Goal: Task Accomplishment & Management: Complete application form

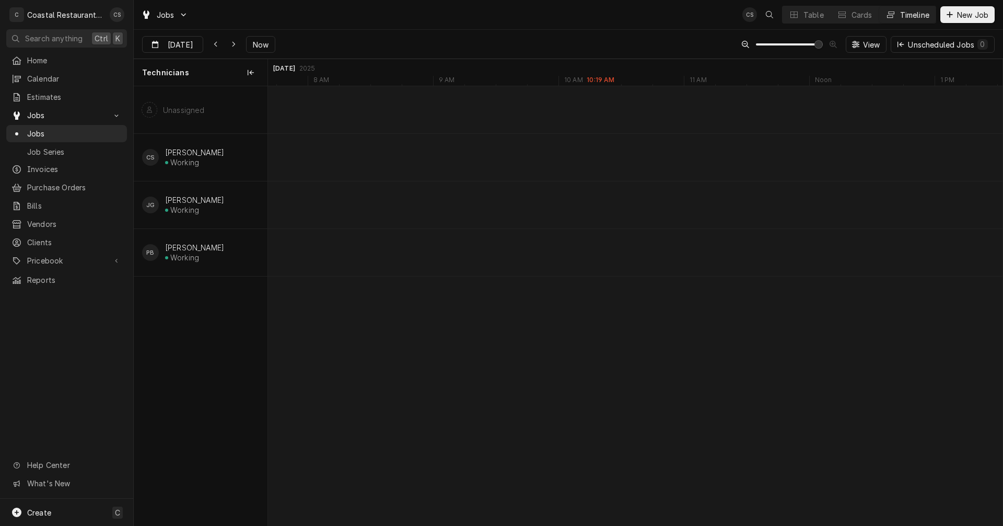
scroll to position [0, 14570]
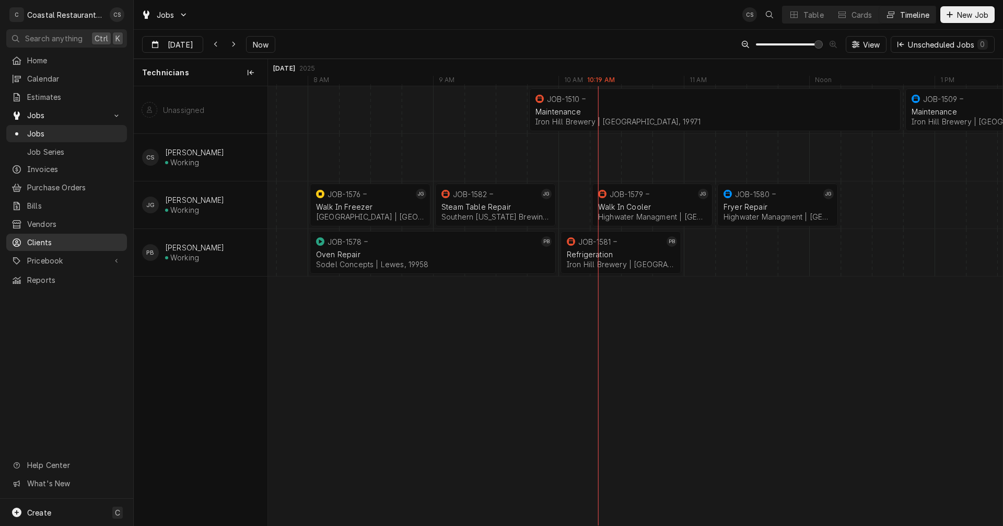
click at [57, 237] on span "Clients" at bounding box center [74, 242] width 95 height 11
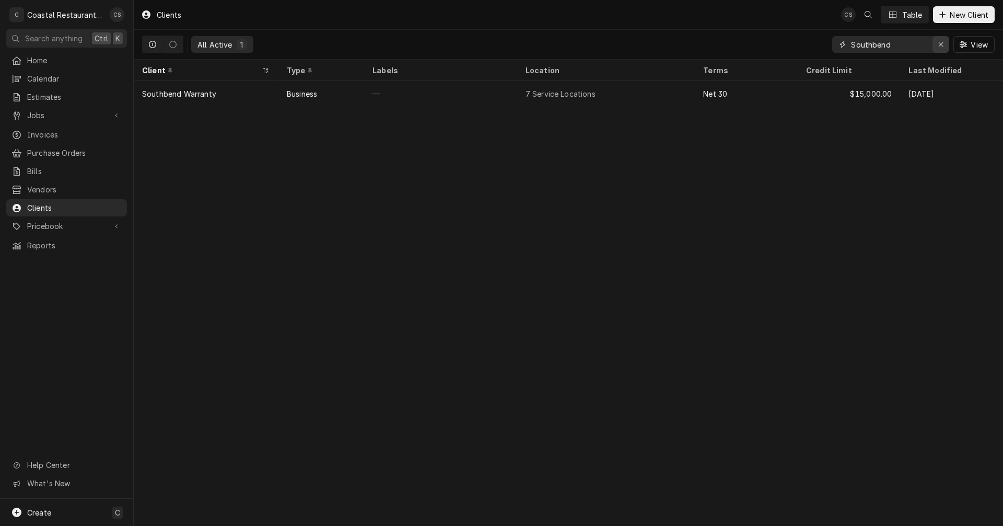
click at [940, 43] on icon "Erase input" at bounding box center [941, 44] width 6 height 7
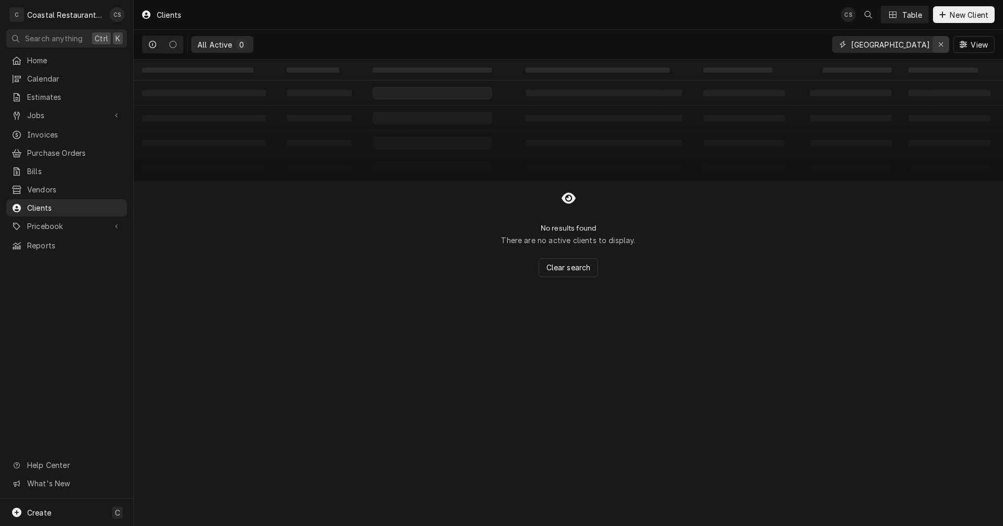
type input "South Bethany"
click at [945, 43] on div "Erase input" at bounding box center [941, 44] width 10 height 10
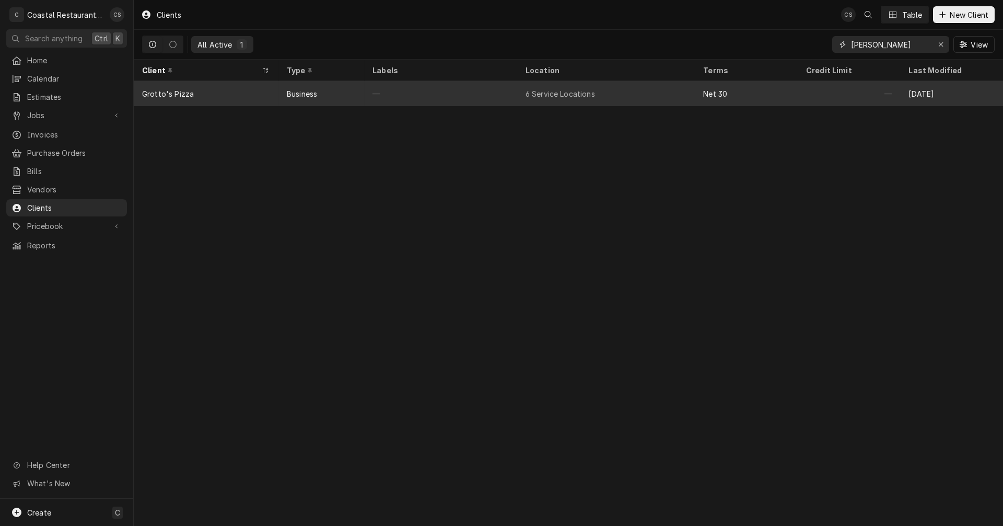
type input "Grott"
click at [194, 89] on div "Grotto's Pizza" at bounding box center [206, 93] width 145 height 25
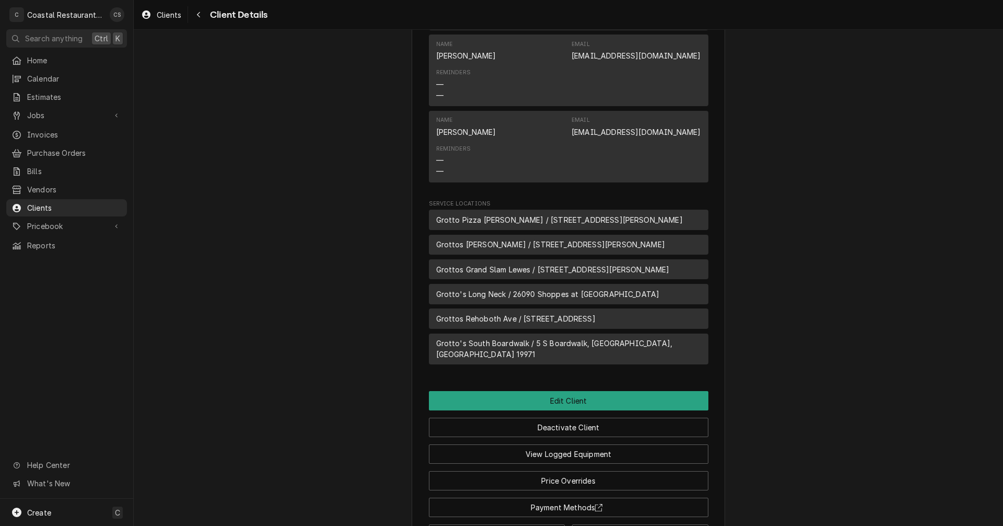
scroll to position [543, 0]
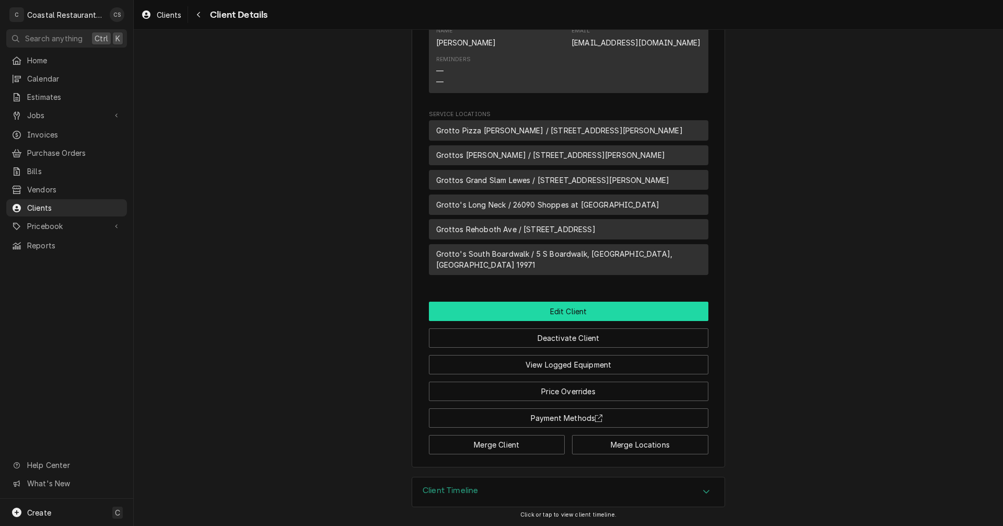
click at [556, 313] on button "Edit Client" at bounding box center [569, 310] width 280 height 19
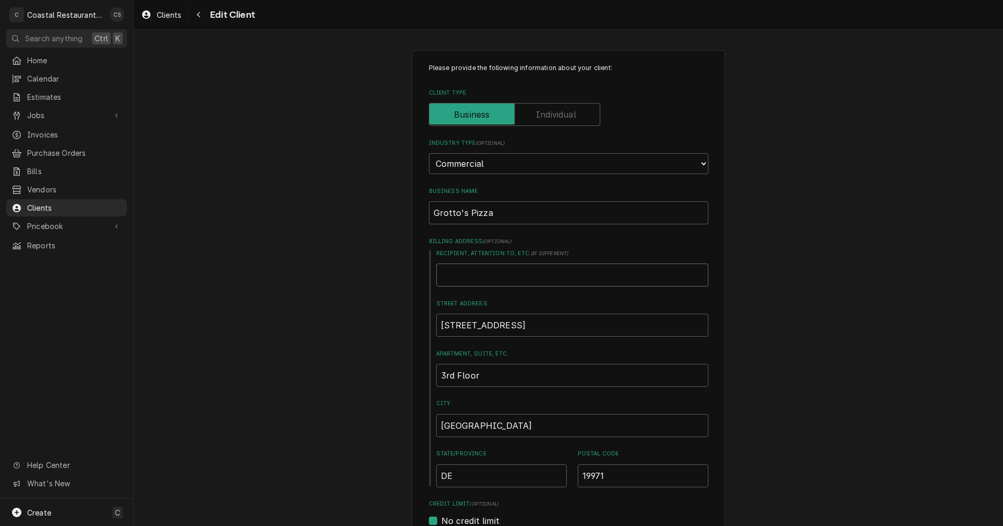
click at [469, 274] on input "Recipient, Attention To, etc. ( if different )" at bounding box center [572, 274] width 272 height 23
type textarea "x"
type input "G"
type textarea "x"
type input "Gr"
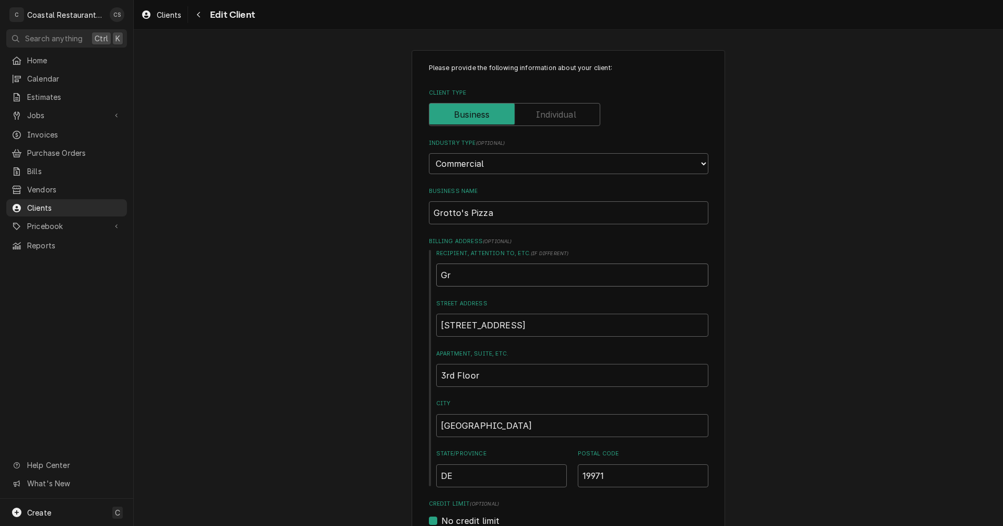
type textarea "x"
type input "Gro"
type textarea "x"
type input "Grot"
type textarea "x"
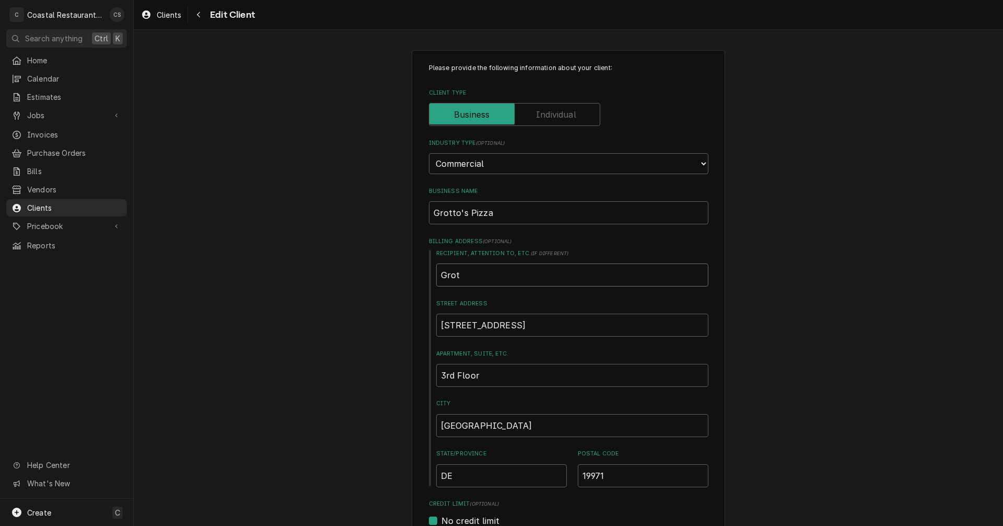
type input "Grott"
type textarea "x"
type input "Grotto"
type textarea "x"
type input "Grottos"
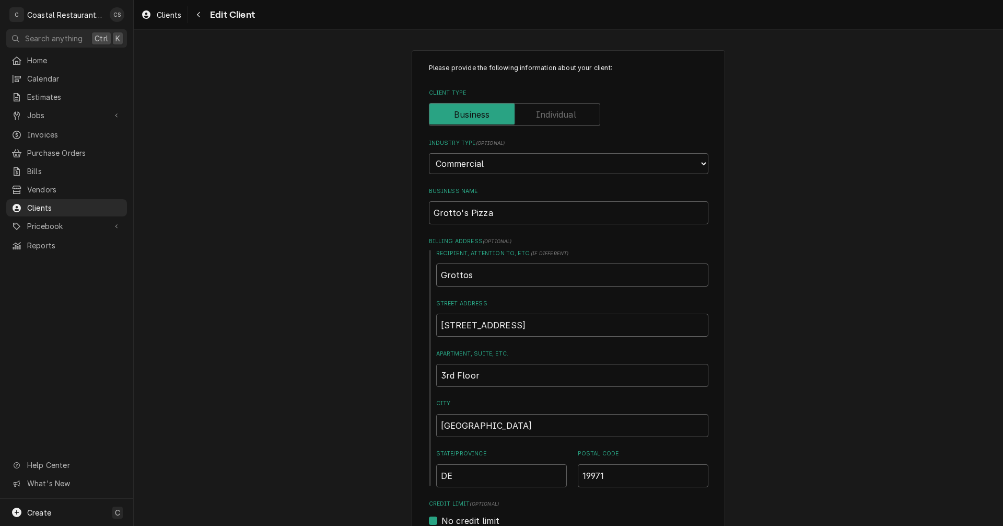
type textarea "x"
type input "Grottos"
type textarea "x"
type input "Grottos S"
type textarea "x"
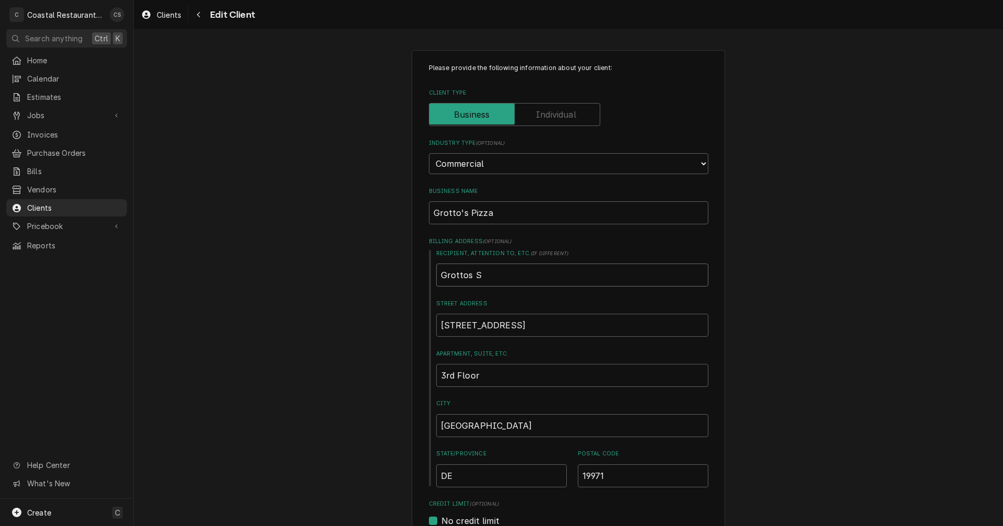
type input "Grottos So"
type textarea "x"
type input "Grottos Sou"
type textarea "x"
type input "Grottos Sout"
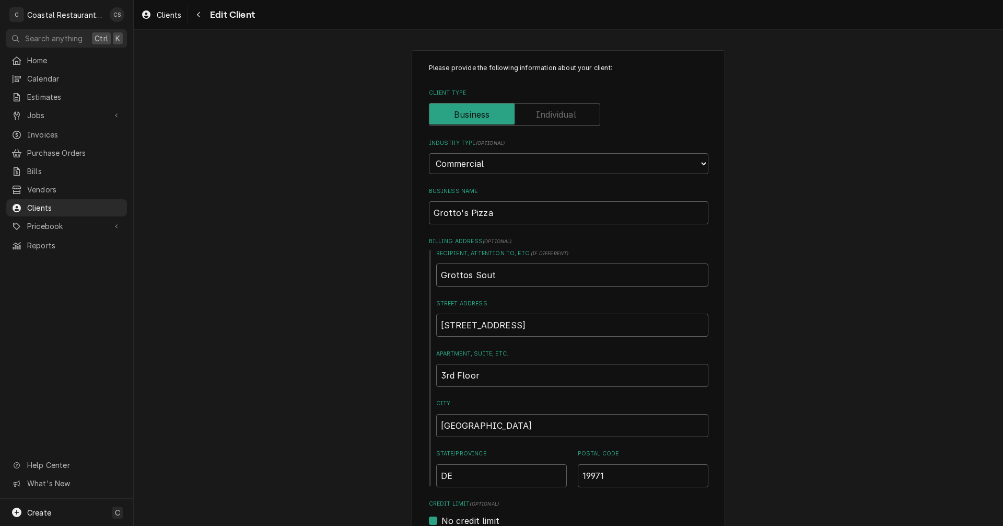
type textarea "x"
type input "Grottos South"
type textarea "x"
type input "Grottos South"
type textarea "x"
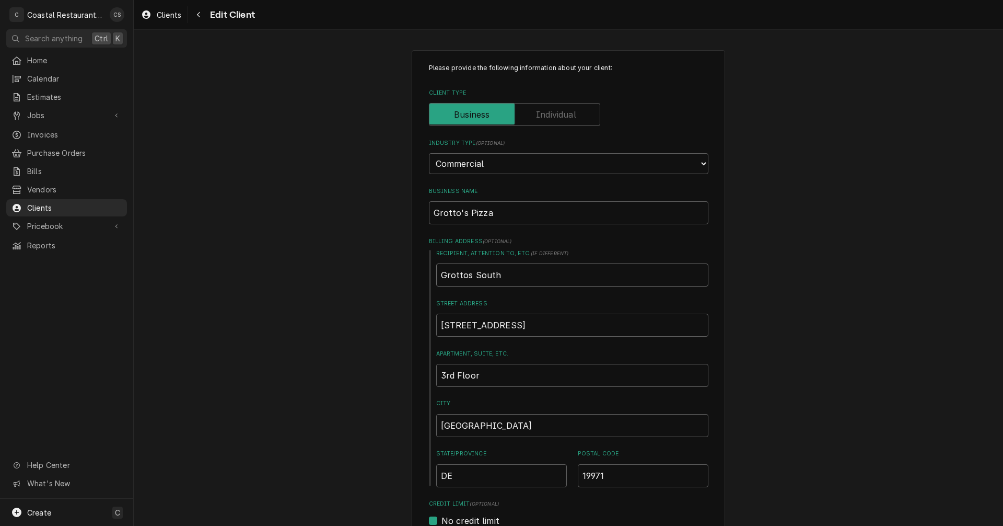
type input "Grottos South B"
type textarea "x"
type input "Grottos South Be"
type textarea "x"
type input "Grottos South Bet"
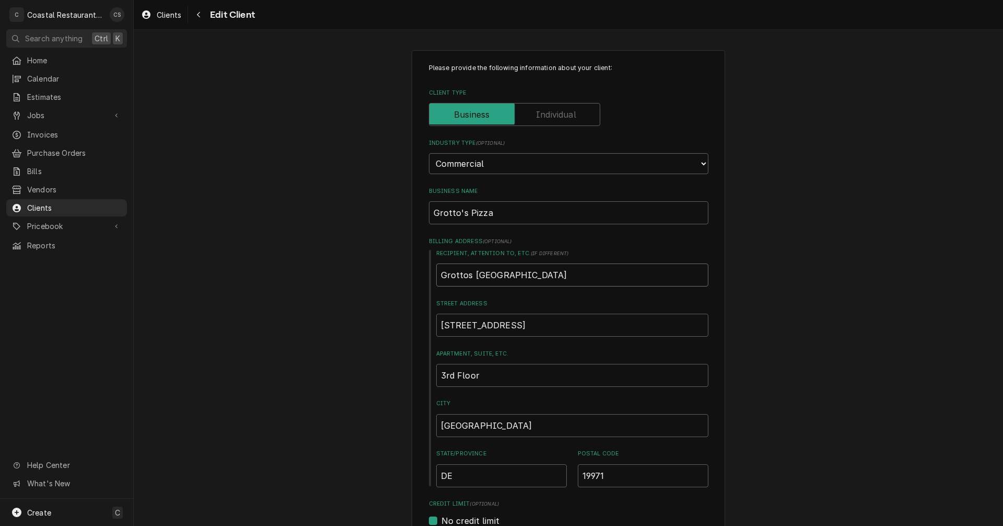
type textarea "x"
type input "Grottos South Beth"
type textarea "x"
type input "Grottos South Betha"
type textarea "x"
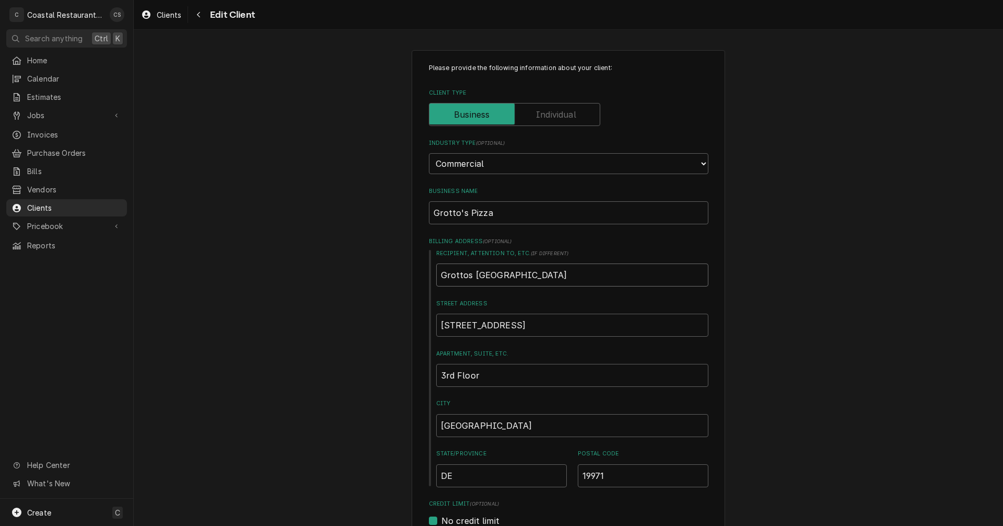
type input "Grottos South Bethan"
type textarea "x"
type input "Grottos South Bethany"
drag, startPoint x: 545, startPoint y: 273, endPoint x: 424, endPoint y: 269, distance: 121.3
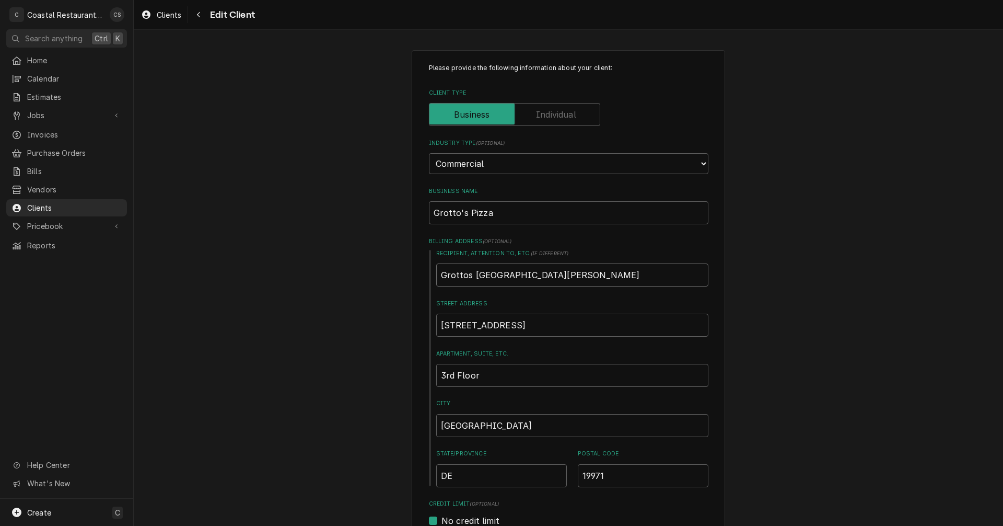
type textarea "x"
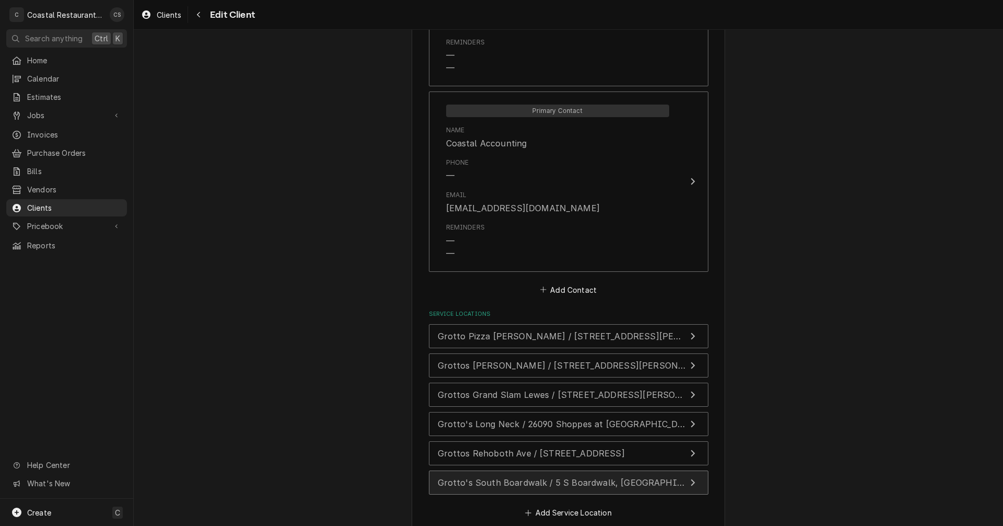
scroll to position [1159, 0]
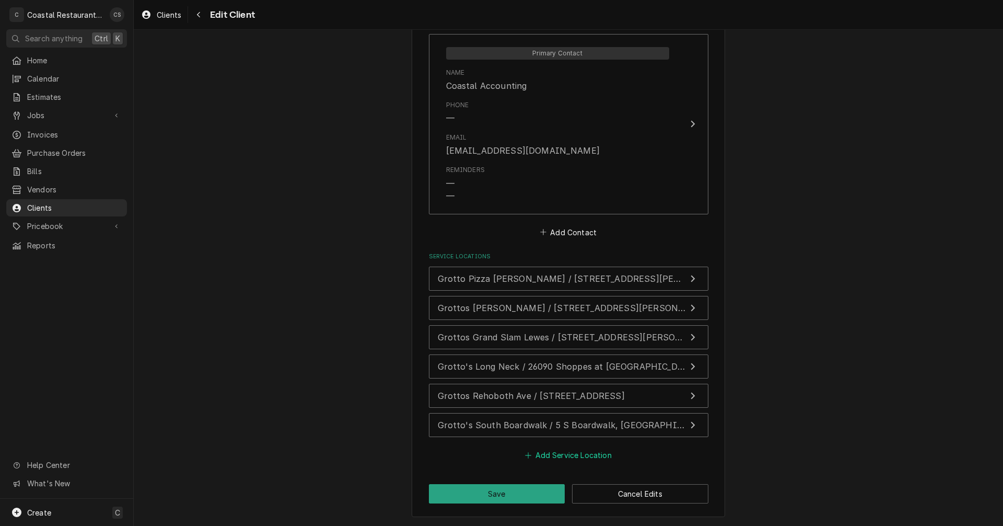
click at [565, 455] on button "Add Service Location" at bounding box center [569, 454] width 90 height 15
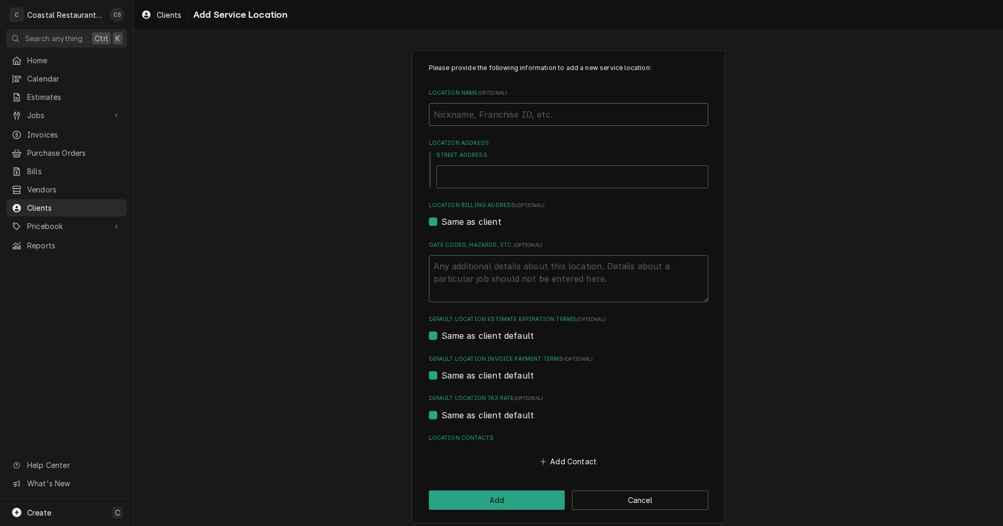
click at [449, 118] on input "Location Name ( optional )" at bounding box center [569, 114] width 280 height 23
type textarea "x"
type input "G"
type textarea "x"
type input "Gr"
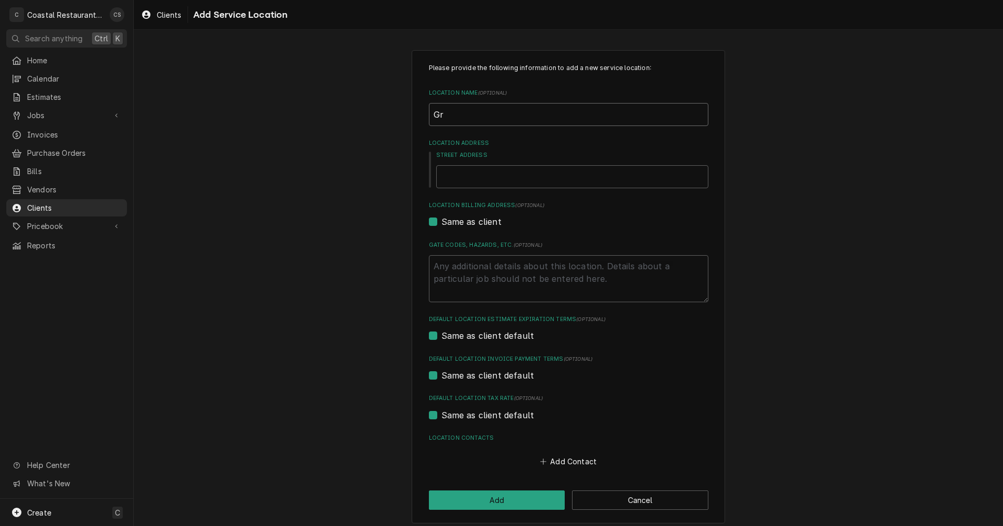
type textarea "x"
type input "Gro"
type textarea "x"
type input "Grot"
type textarea "x"
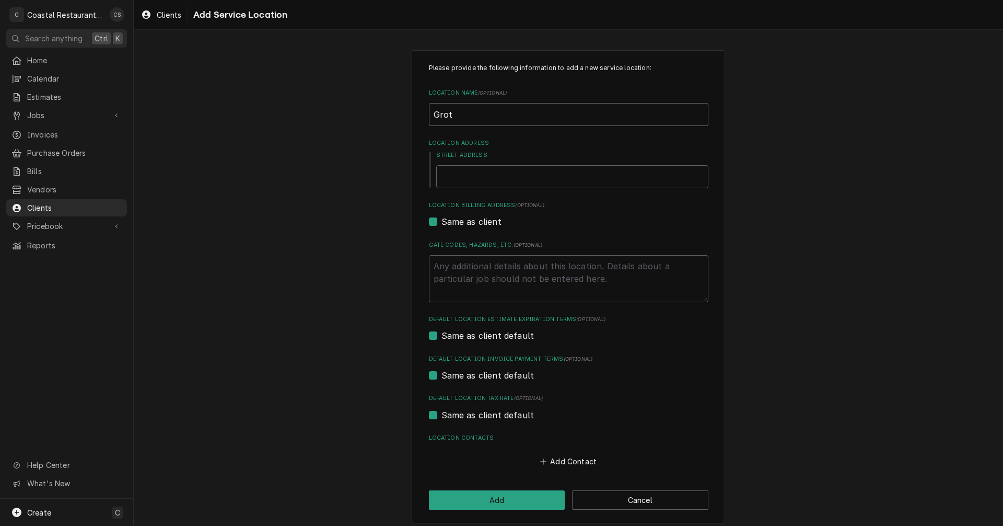
type input "Grott"
type textarea "x"
type input "Grotto"
type textarea "x"
type input "Grottos"
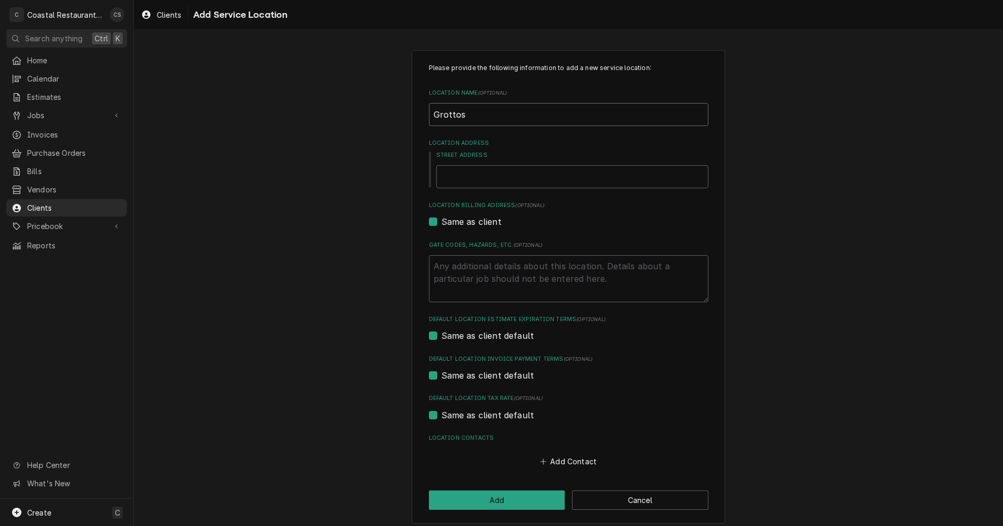
type textarea "x"
type input "Grottos"
type textarea "x"
type input "Grottos S"
type textarea "x"
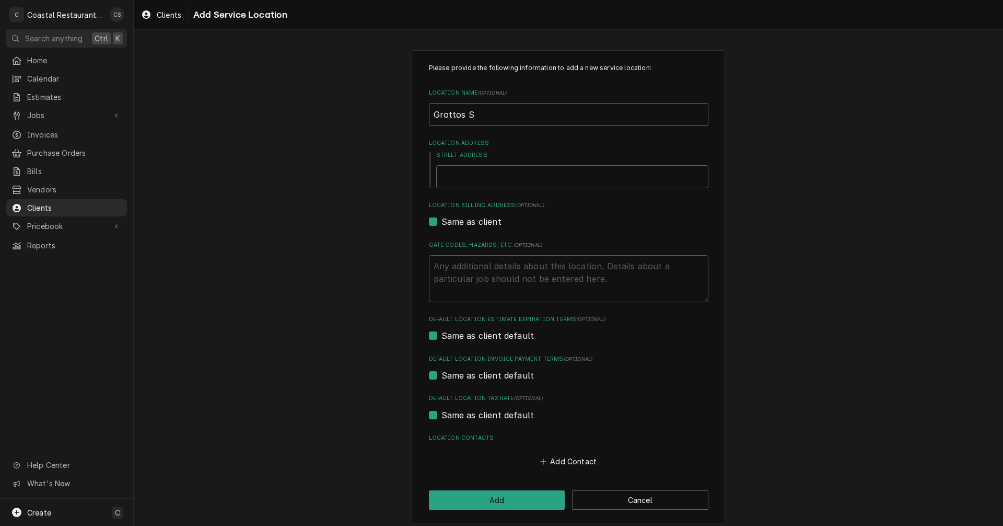
type input "Grottos So"
type textarea "x"
type input "Grottos Sou"
type textarea "x"
type input "Grottos Sout"
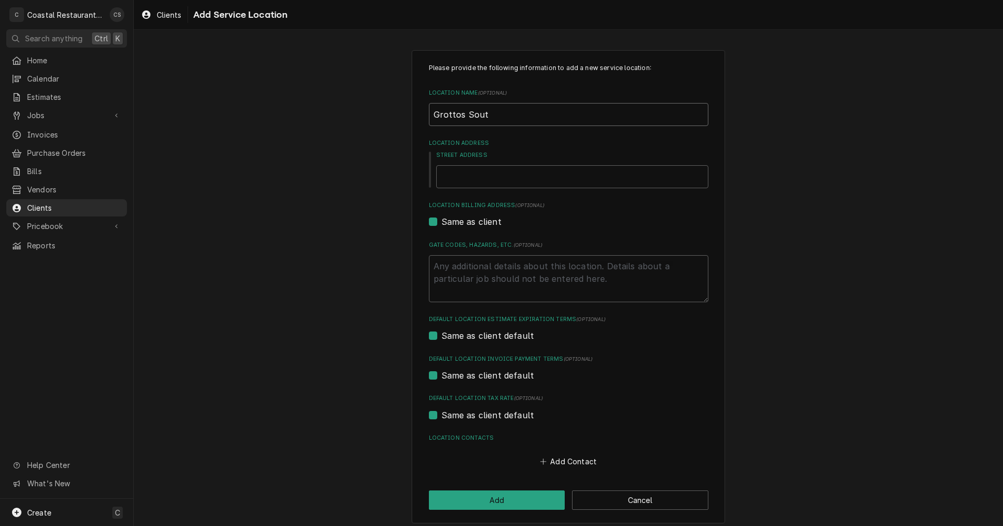
type textarea "x"
type input "Grottos South"
type textarea "x"
type input "Grottos South"
type textarea "x"
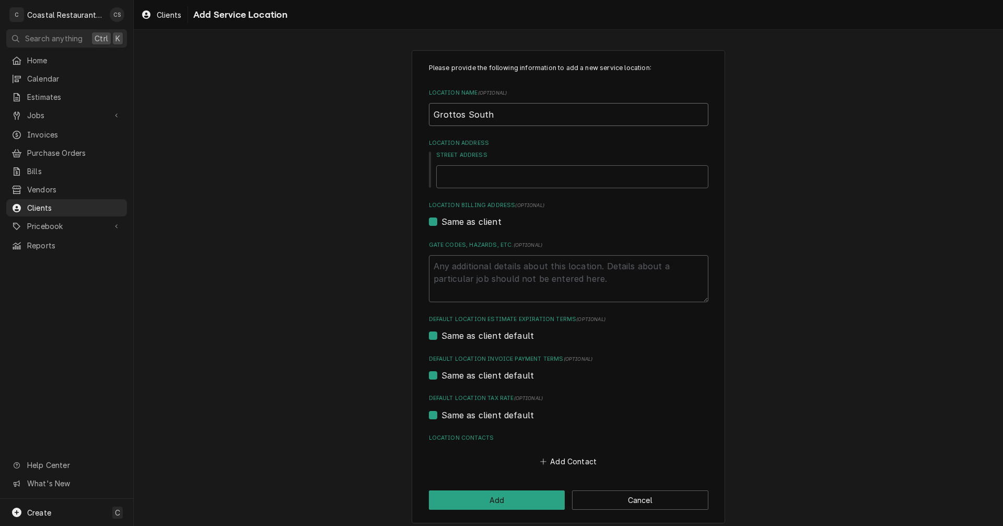
type input "Grottos South B"
type textarea "x"
type input "Grottos South Be"
type textarea "x"
type input "Grottos South Bet"
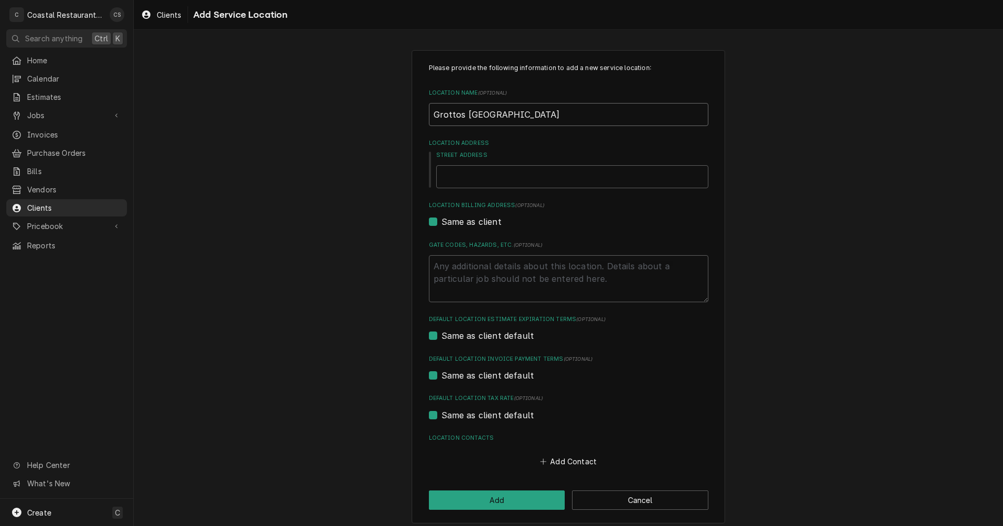
type textarea "x"
type input "Grottos South Beth"
type textarea "x"
type input "Grottos South Betha"
type textarea "x"
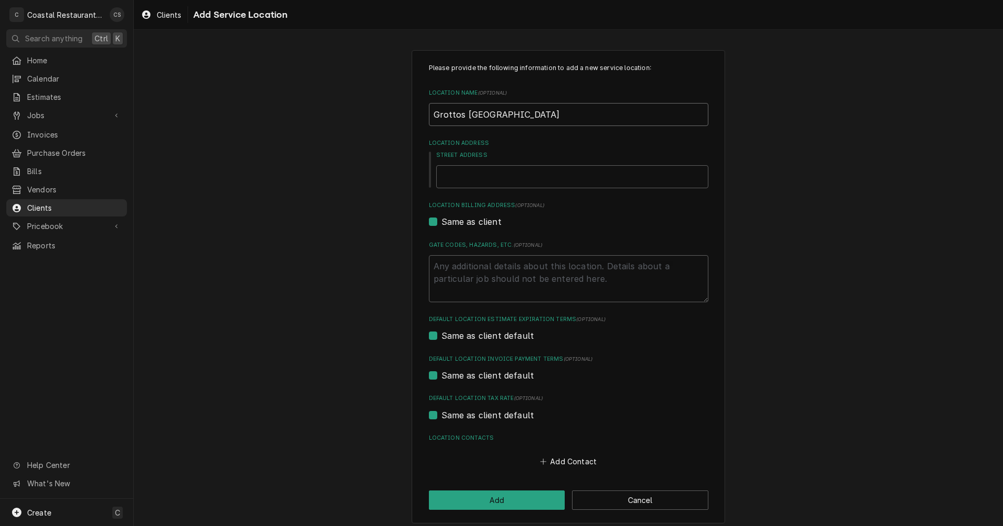
type input "Grottos South Bethan"
type textarea "x"
type input "Grottos South Bethan"
type textarea "x"
type input "Grottos South Bethan"
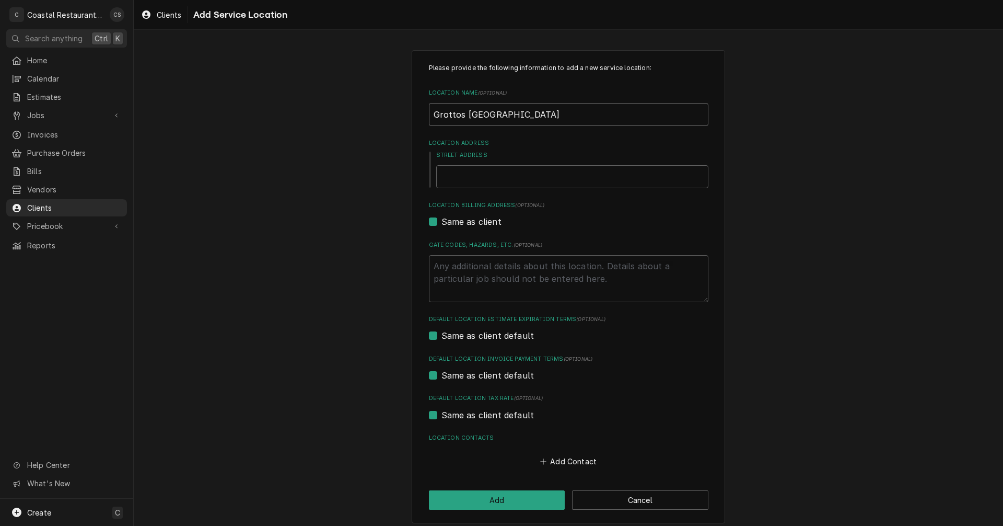
type textarea "x"
type input "Grottos South Bethany"
click at [478, 170] on input "Street Address" at bounding box center [572, 176] width 272 height 23
type textarea "x"
type input "3"
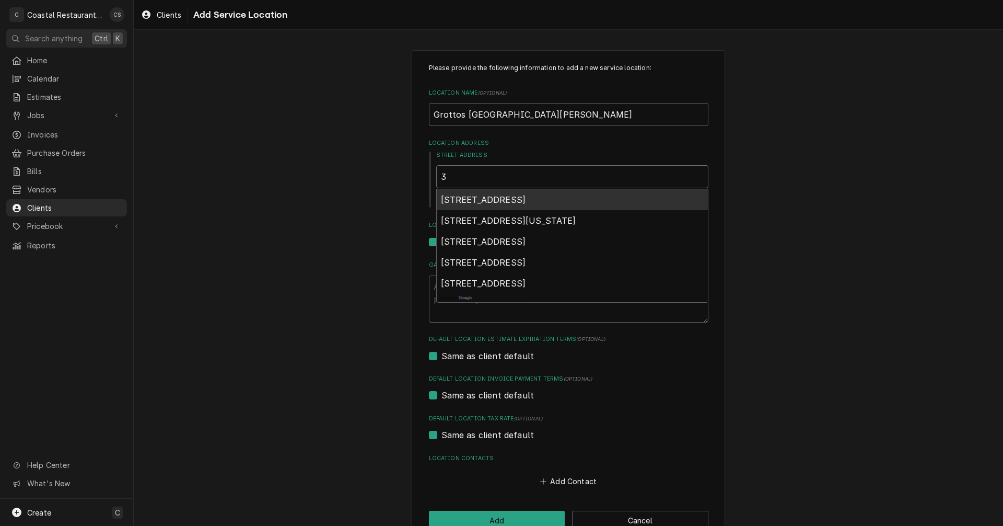
type textarea "x"
type input "34"
type textarea "x"
type input "344"
type textarea "x"
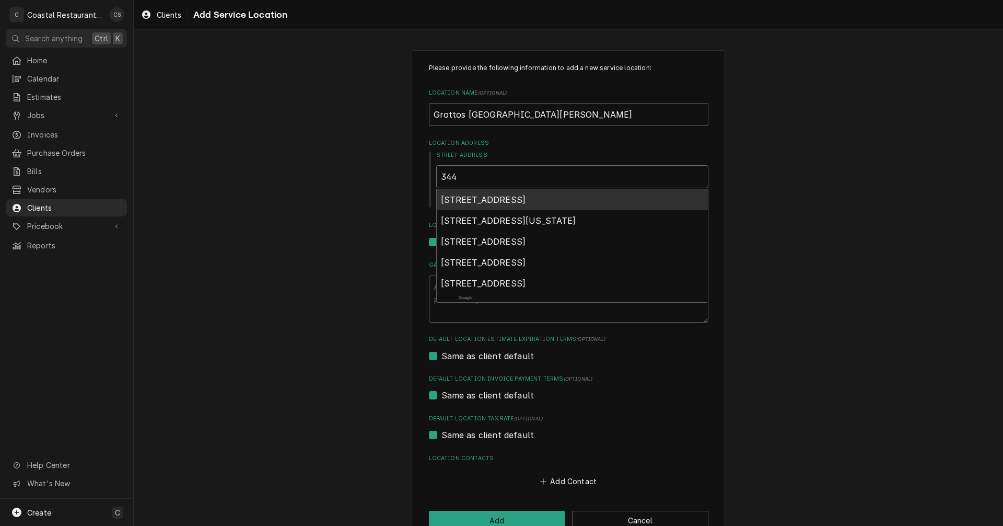
type input "3444"
type textarea "x"
type input "34444"
type textarea "x"
type input "34444"
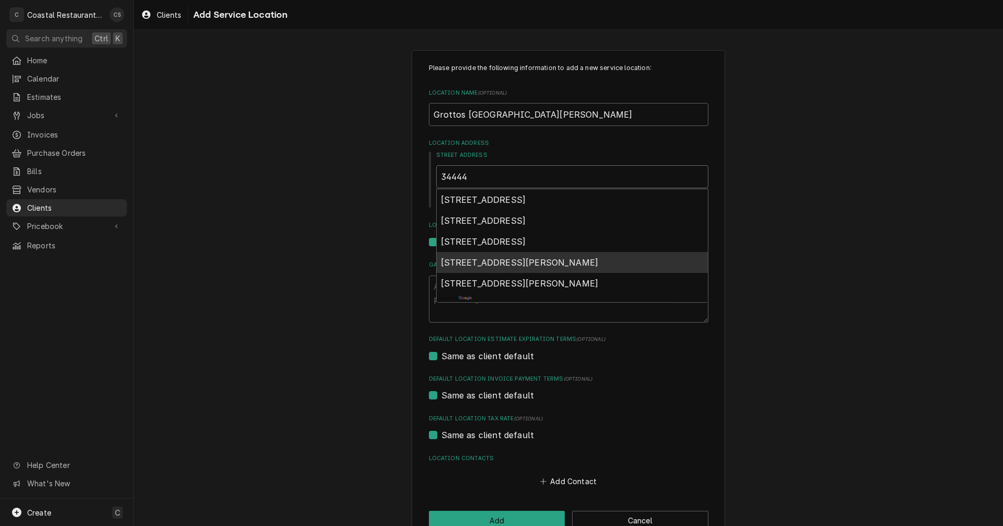
click at [517, 263] on span "34444 Coastal Highway, South Bethany, DE, USA" at bounding box center [520, 262] width 158 height 10
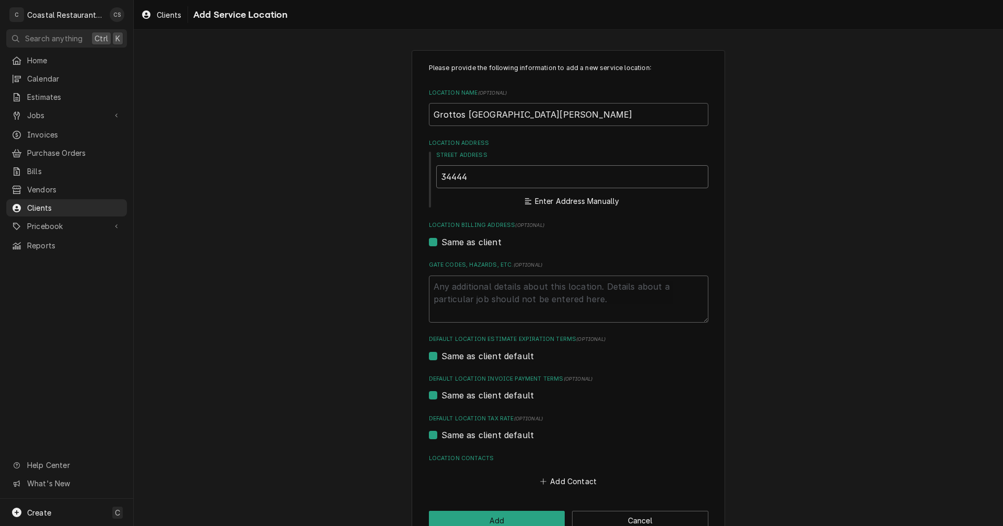
type textarea "x"
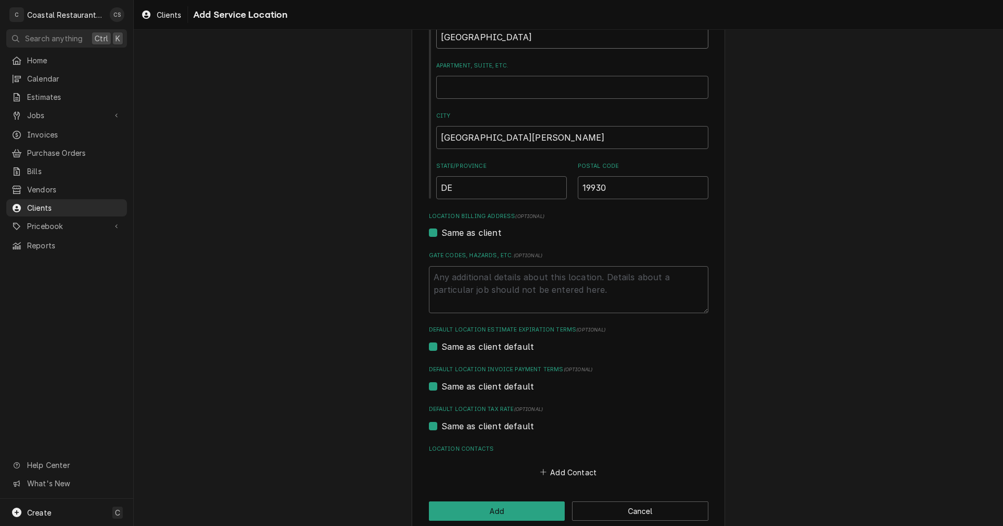
scroll to position [157, 0]
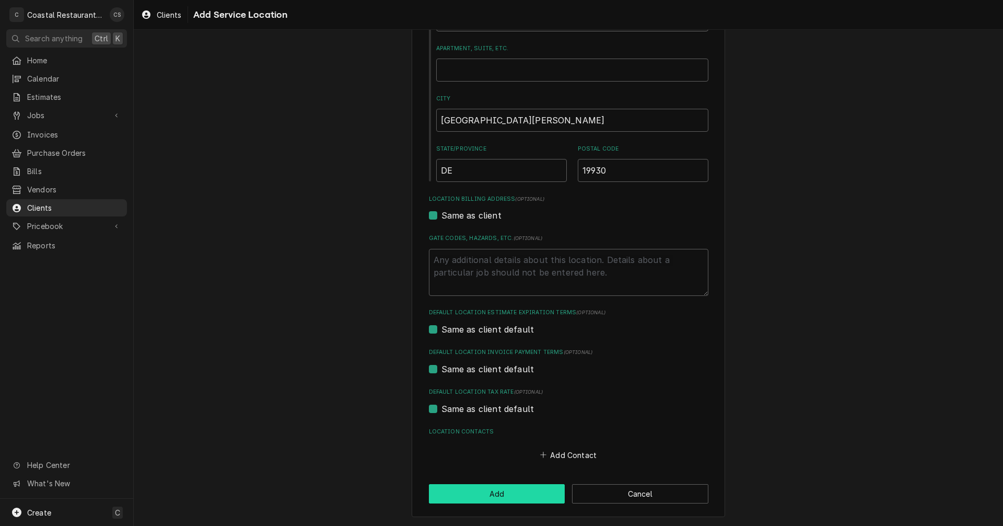
type input "34444 Coastal Hwy"
click at [517, 495] on button "Add" at bounding box center [497, 493] width 136 height 19
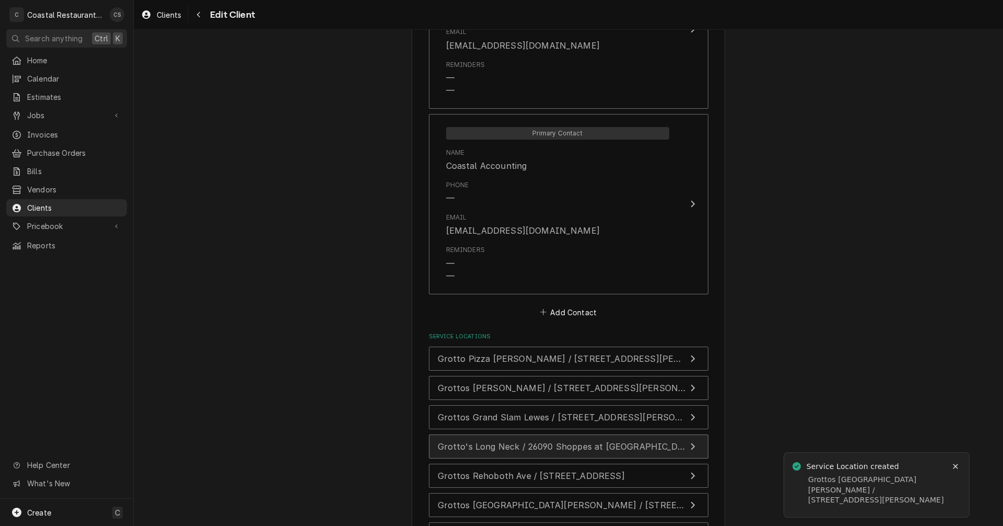
scroll to position [1189, 0]
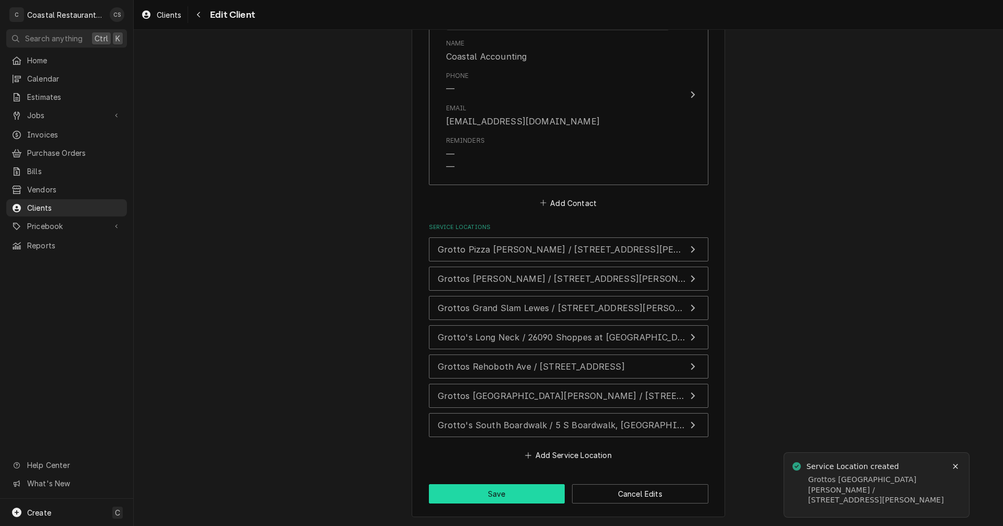
click at [497, 491] on button "Save" at bounding box center [497, 493] width 136 height 19
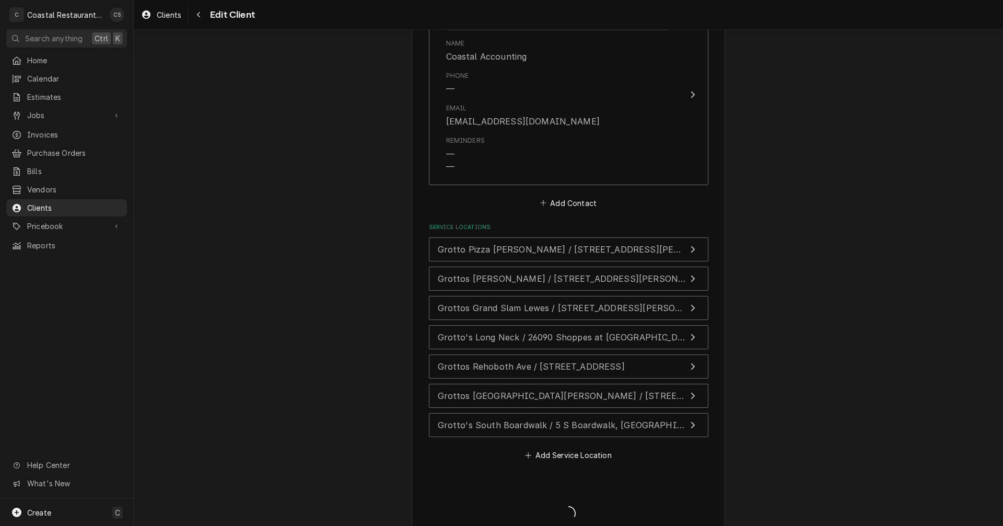
type textarea "x"
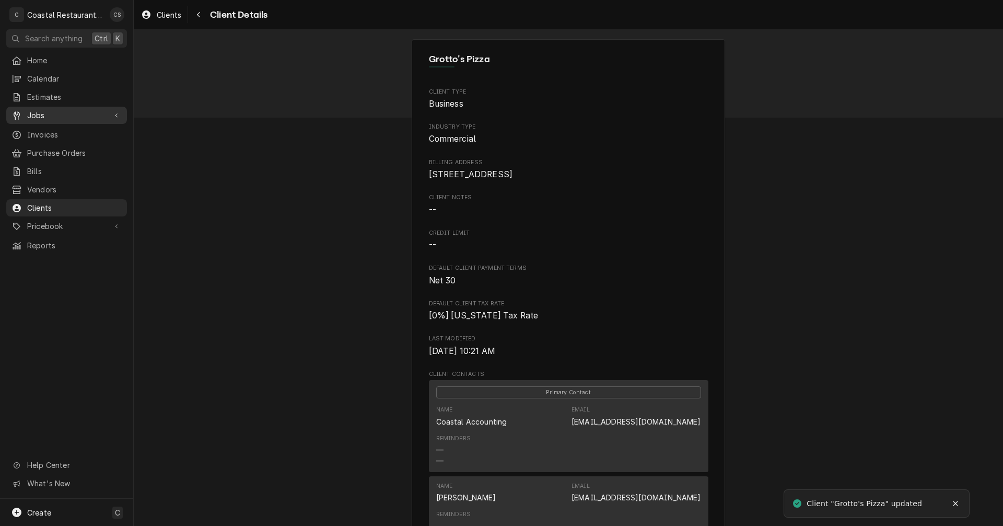
click at [56, 110] on span "Jobs" at bounding box center [66, 115] width 79 height 11
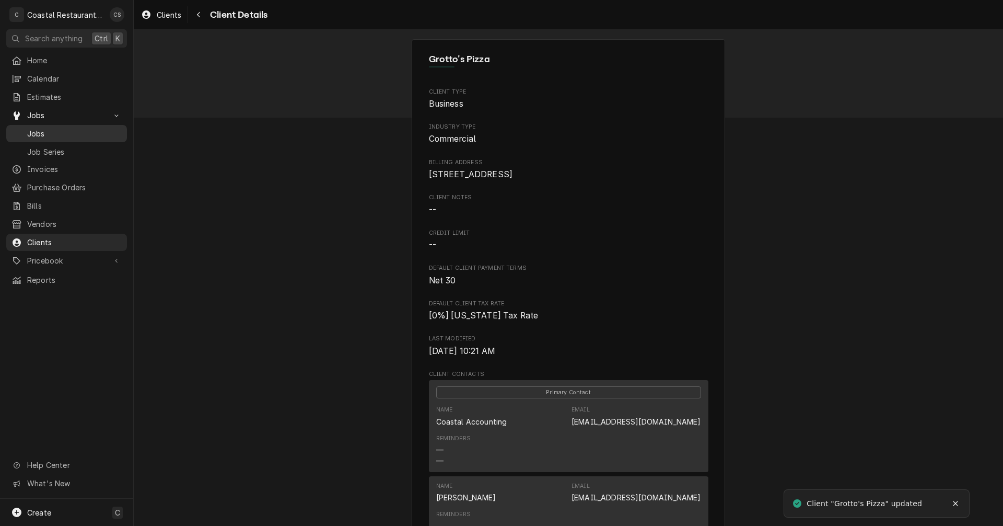
click at [52, 128] on span "Jobs" at bounding box center [74, 133] width 95 height 11
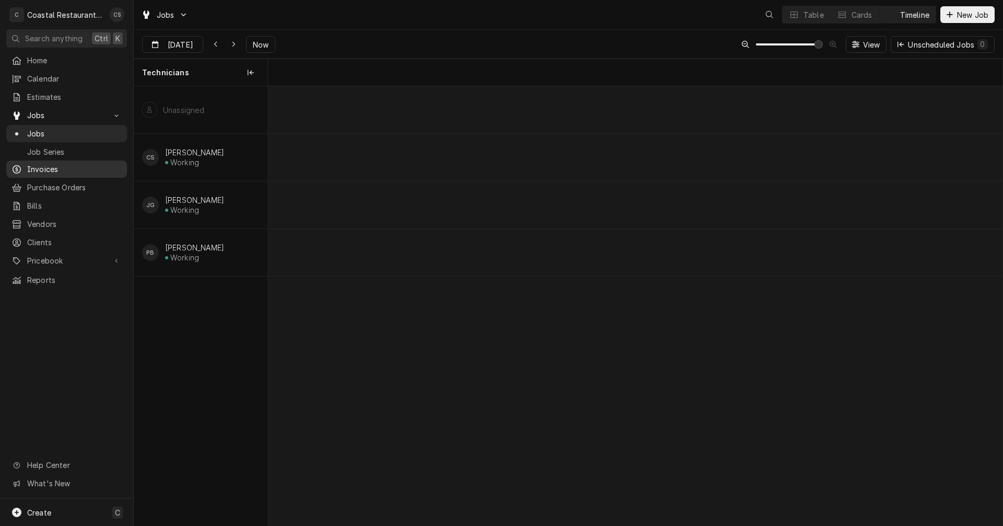
scroll to position [0, 14570]
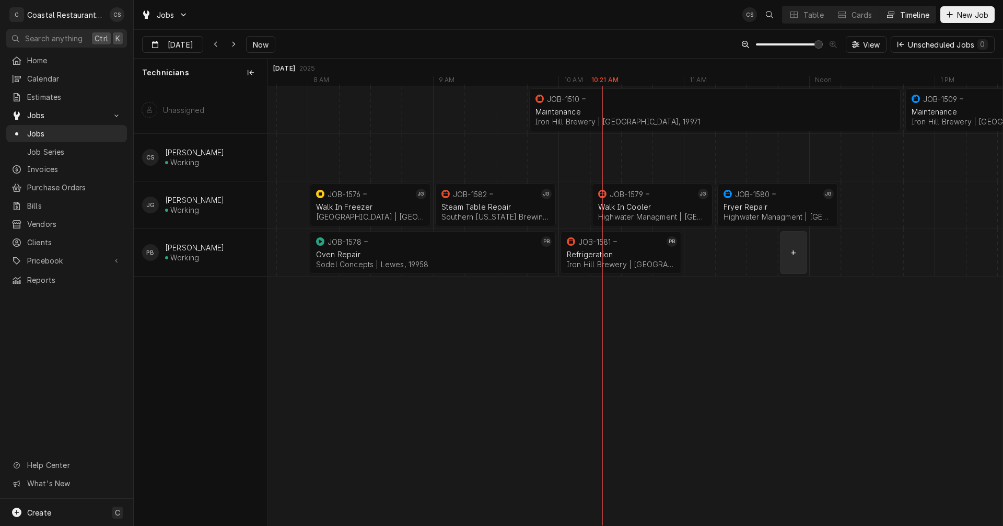
click at [793, 258] on div "Dynamic Content Wrapper" at bounding box center [778, 252] width 30160 height 47
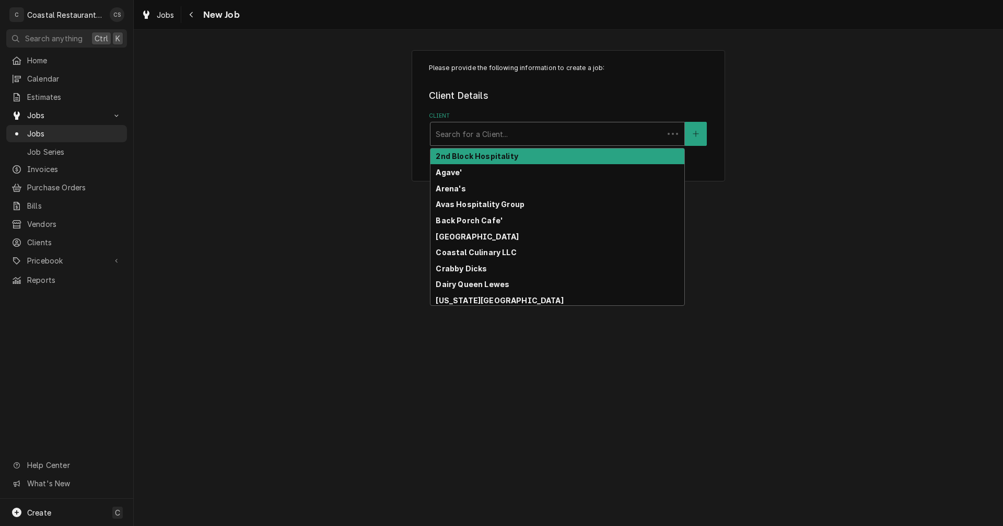
click at [493, 130] on div "Client" at bounding box center [547, 133] width 223 height 19
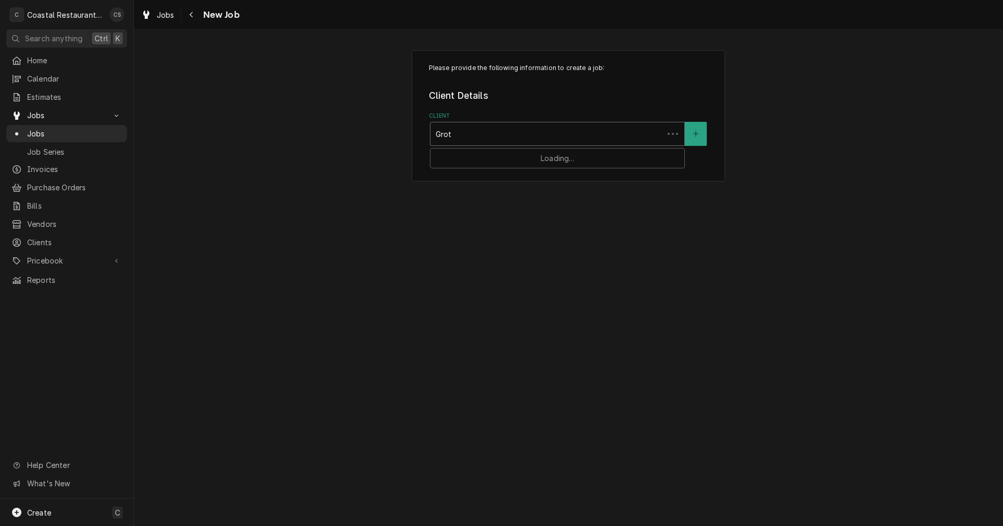
type input "Grott"
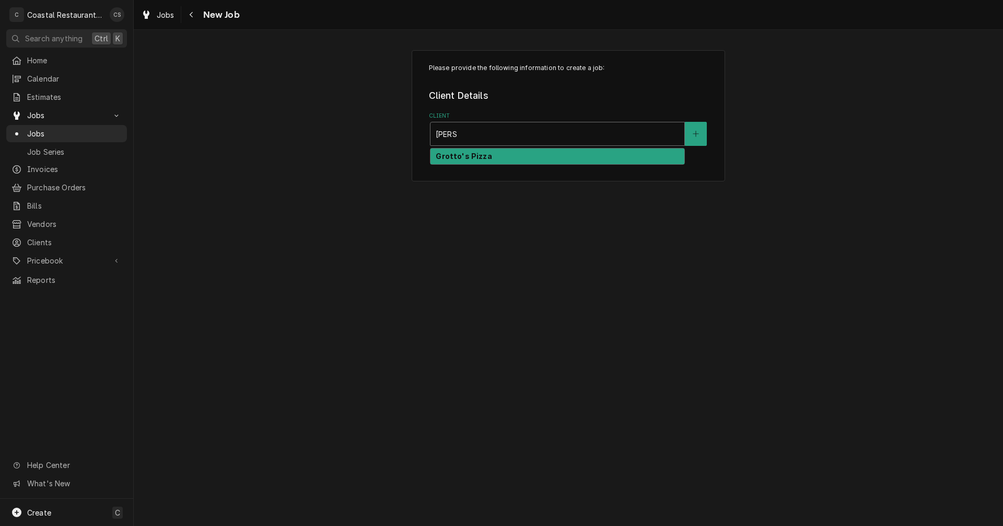
click at [477, 160] on strong "Grotto's Pizza" at bounding box center [464, 156] width 56 height 9
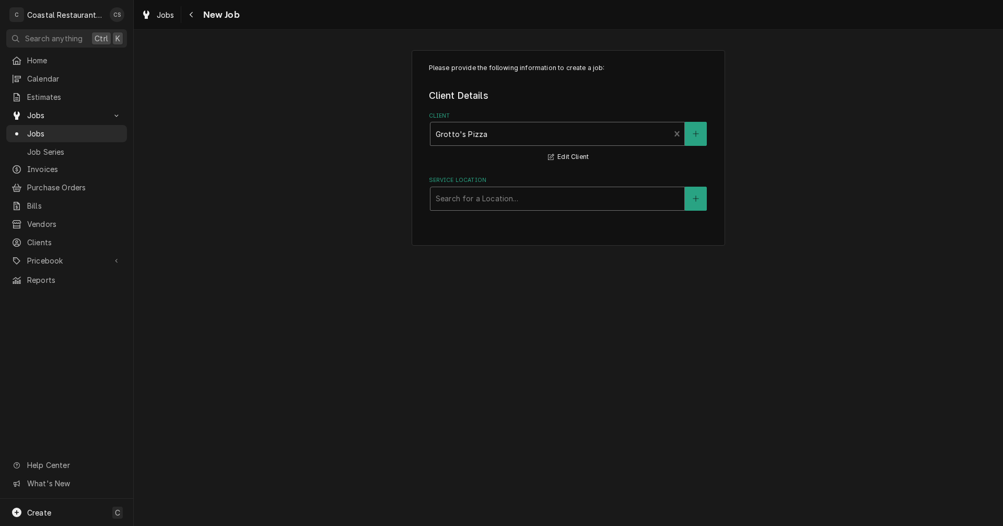
click at [471, 204] on div "Service Location" at bounding box center [557, 198] width 243 height 19
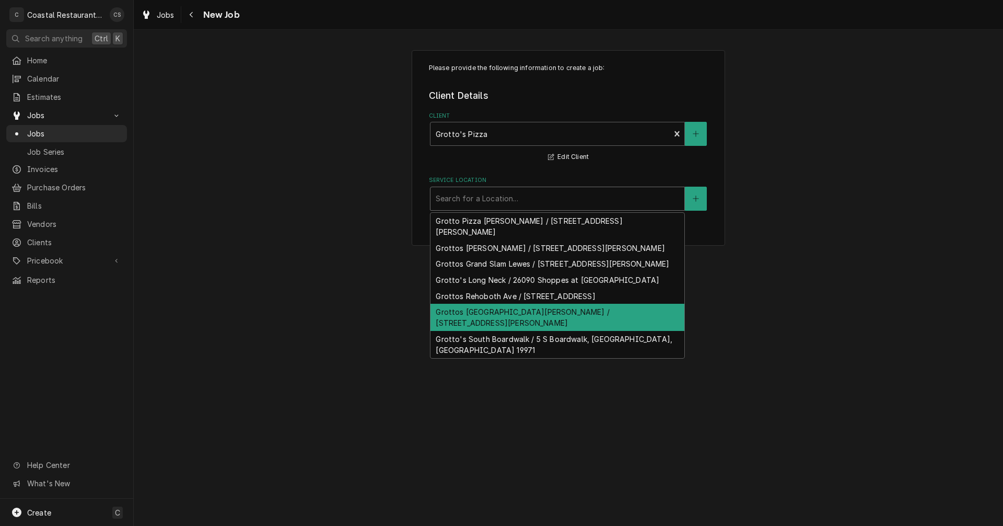
click at [466, 321] on div "Grottos [GEOGRAPHIC_DATA][PERSON_NAME] / [STREET_ADDRESS][PERSON_NAME]" at bounding box center [558, 317] width 254 height 27
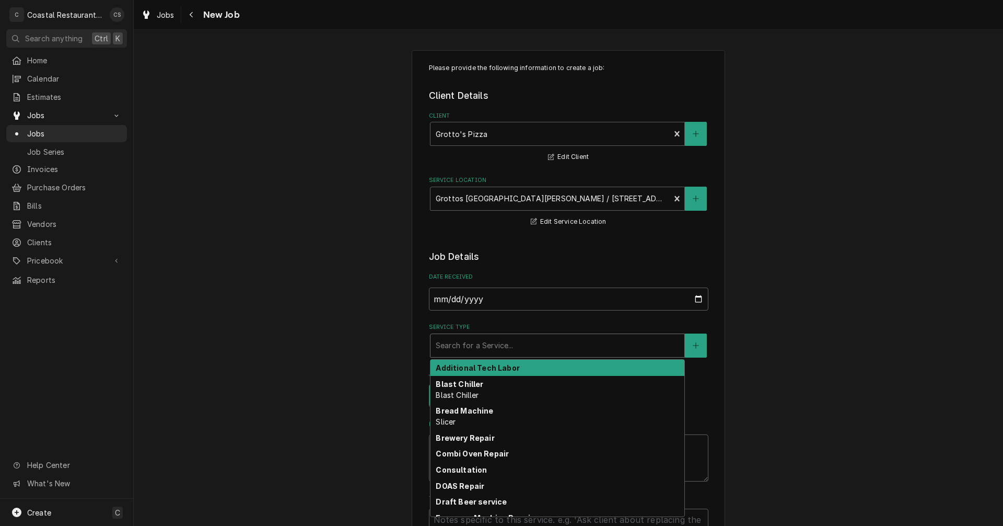
click at [472, 346] on div "Service Type" at bounding box center [557, 345] width 243 height 19
type textarea "x"
type input "W"
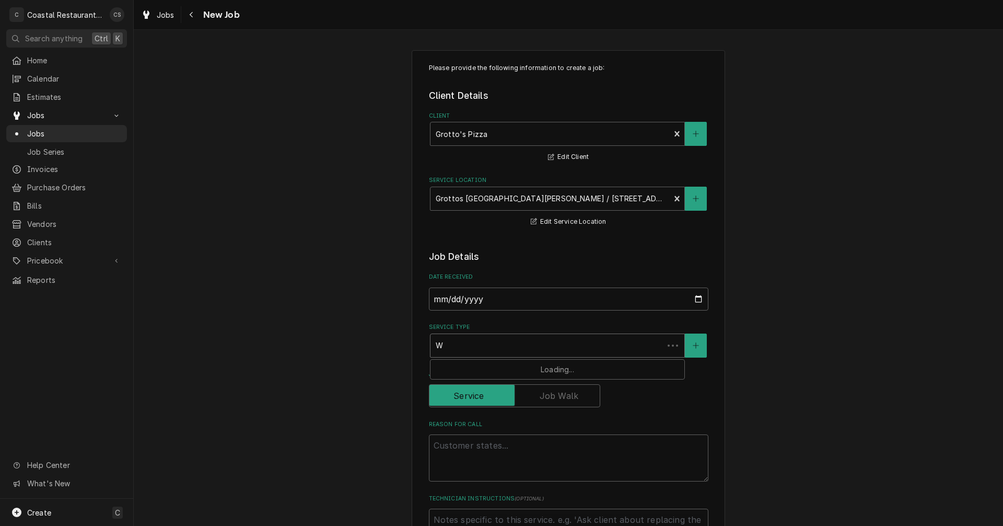
type textarea "x"
type input "Wa"
type textarea "x"
type input "Wal"
type textarea "x"
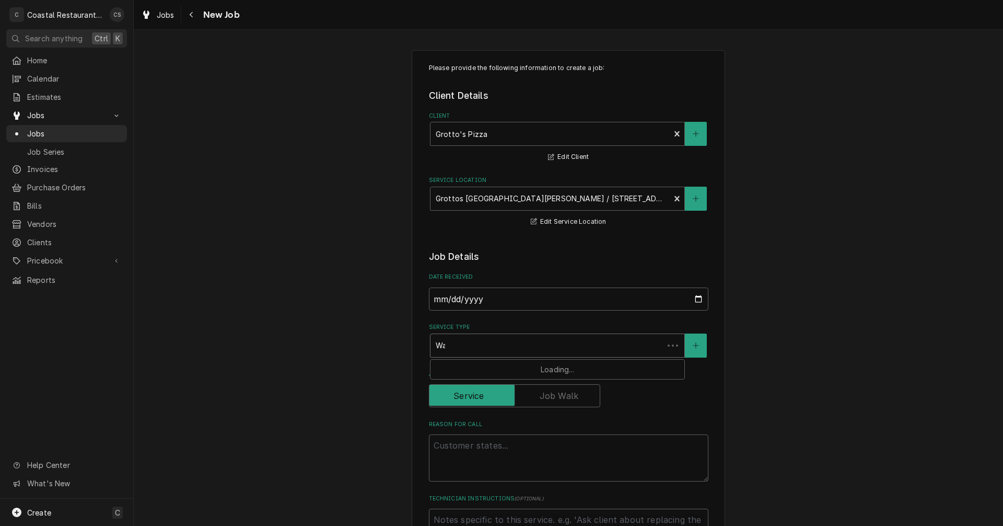
type input "Walk"
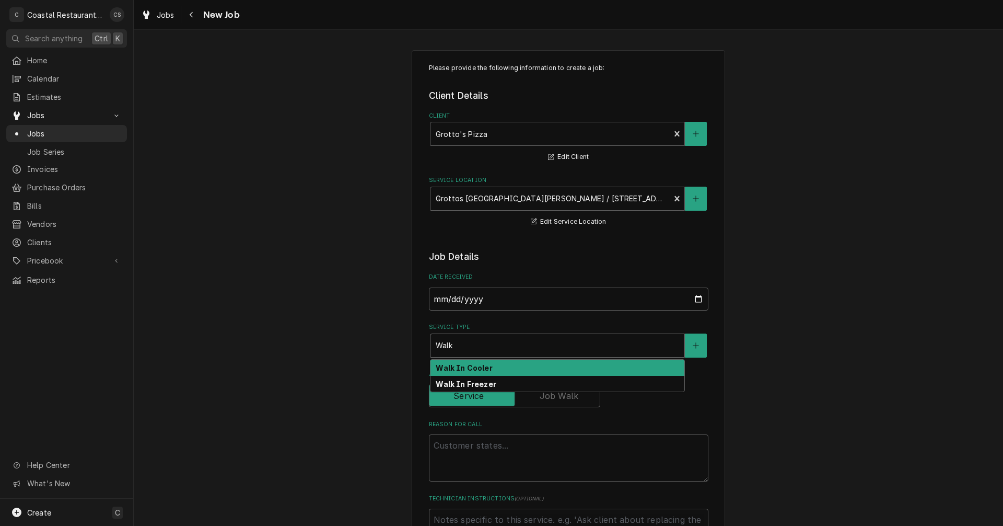
click at [459, 369] on strong "Walk In Cooler" at bounding box center [464, 367] width 56 height 9
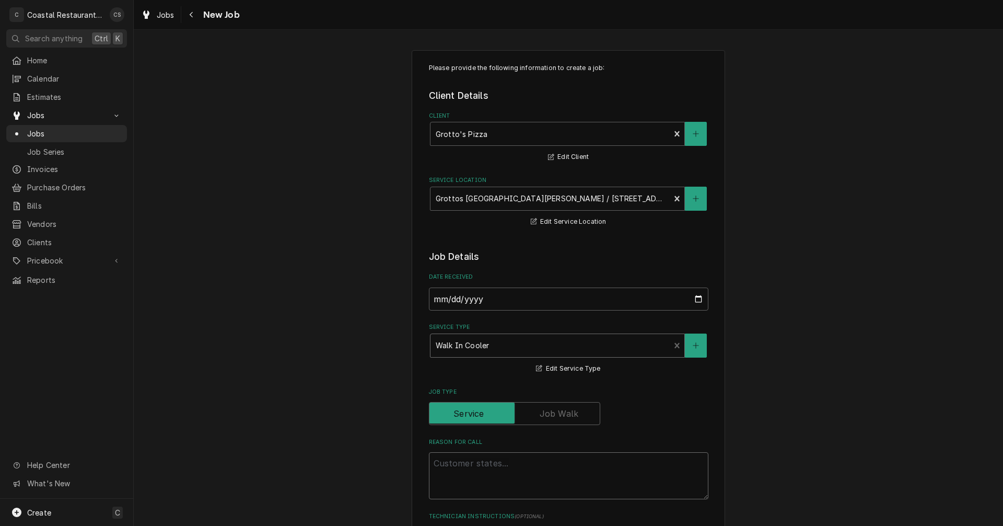
click at [462, 462] on textarea "Reason For Call" at bounding box center [569, 475] width 280 height 47
click at [475, 465] on textarea "Reason For Call" at bounding box center [569, 475] width 280 height 47
paste textarea "I have a walk in cooler that is not holding temp, can you please take a look at…"
type textarea "x"
type textarea "I have a walk in cooler that is not holding temp, can you please take a look at…"
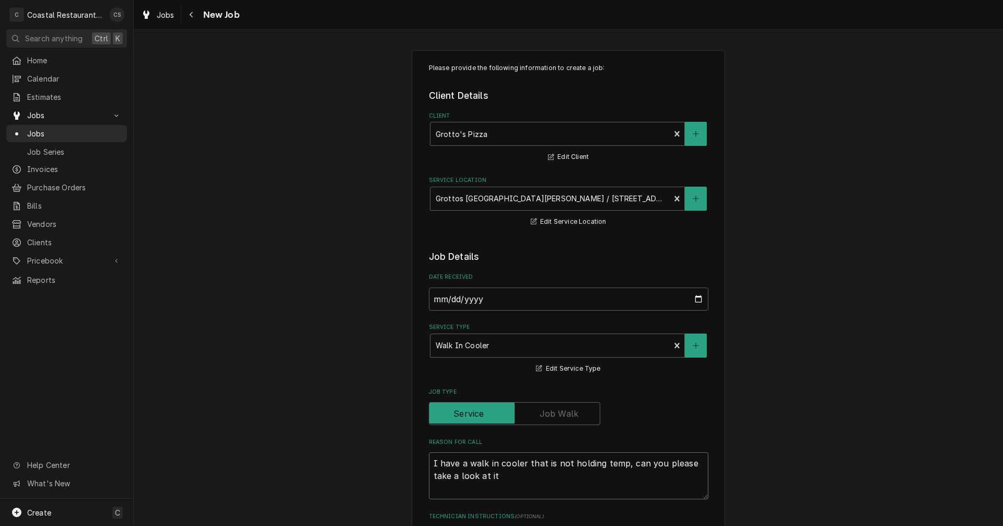
scroll to position [209, 0]
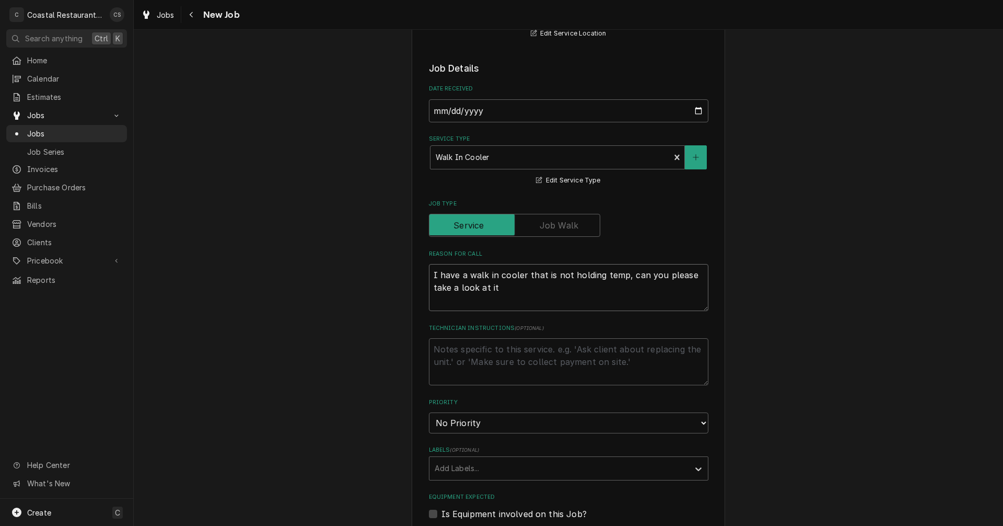
type textarea "x"
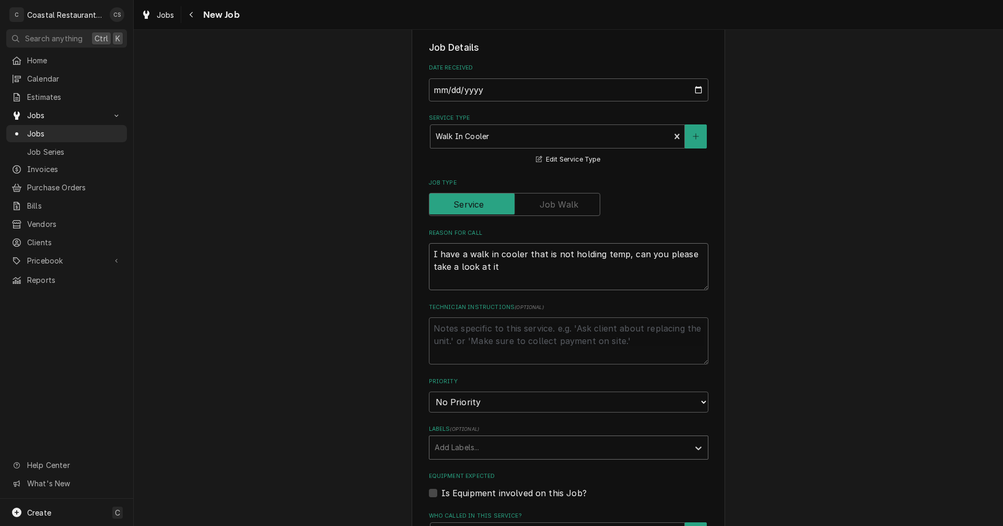
type textarea "I have a walk in cooler that is not holding temp, can you please take a look at…"
click at [444, 440] on div "Labels" at bounding box center [559, 447] width 249 height 19
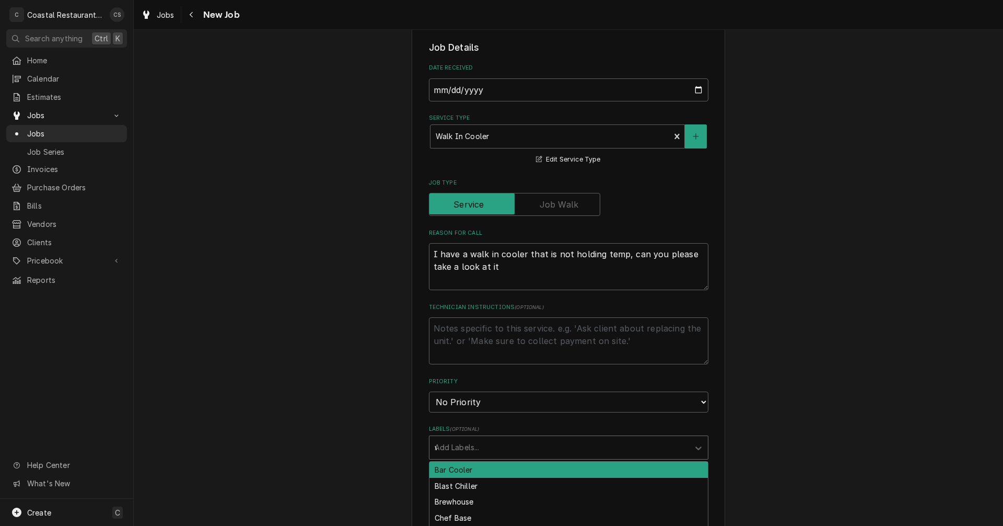
type input "w"
type input "wa"
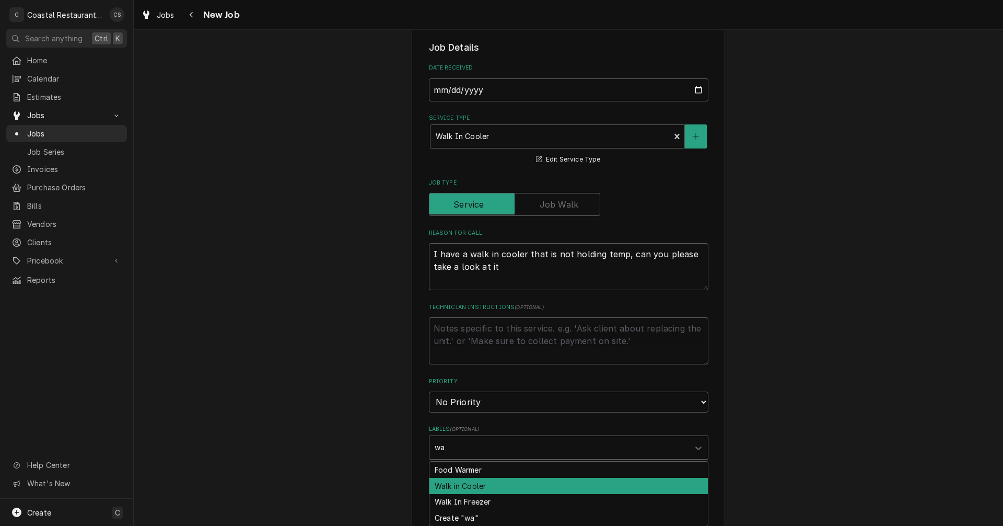
click at [456, 485] on div "Walk in Cooler" at bounding box center [569, 486] width 279 height 16
type textarea "x"
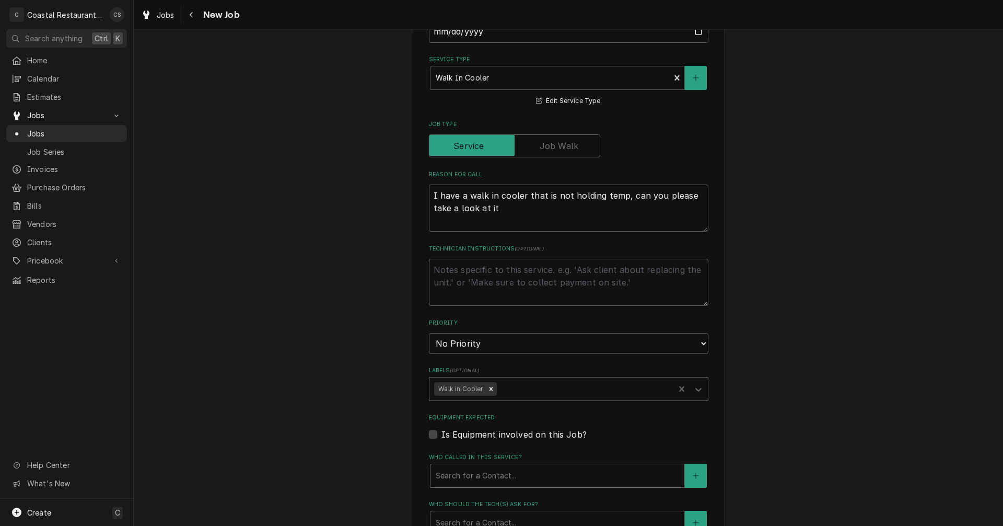
scroll to position [366, 0]
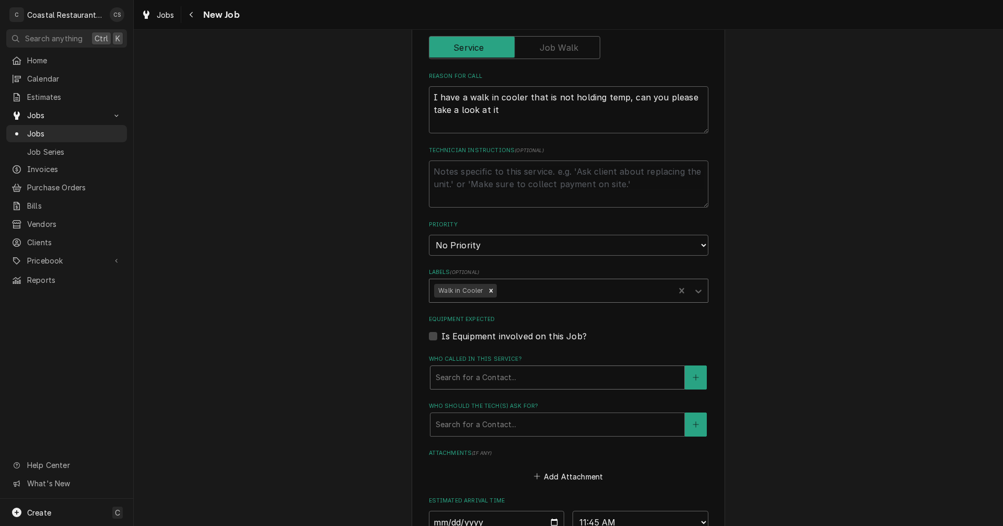
click at [468, 379] on div "Who called in this service?" at bounding box center [557, 377] width 243 height 19
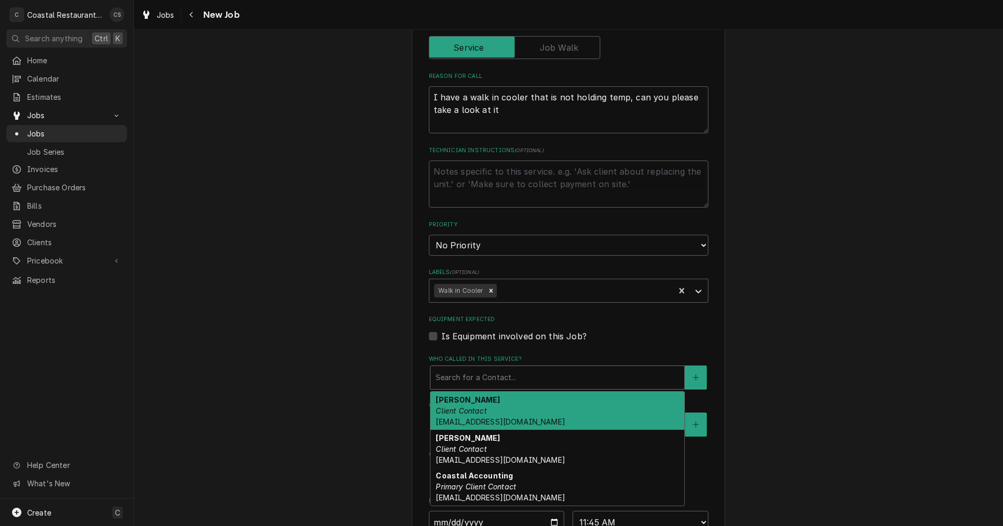
click at [466, 404] on div "Brandon Morrow Client Contact bhmorrow@grottopizza.com" at bounding box center [558, 410] width 254 height 38
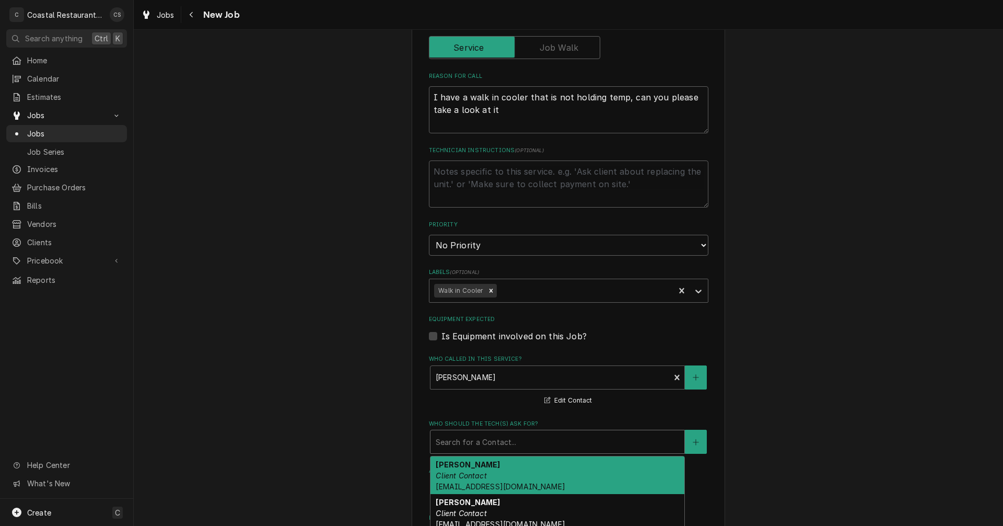
click at [466, 444] on div "Who should the tech(s) ask for?" at bounding box center [557, 441] width 243 height 19
click at [467, 478] on em "Client Contact" at bounding box center [461, 475] width 51 height 9
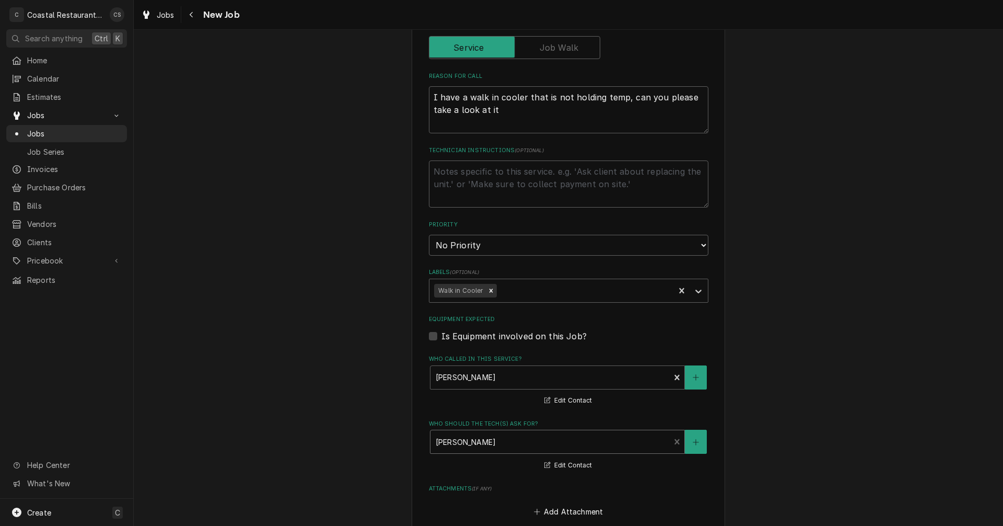
scroll to position [627, 0]
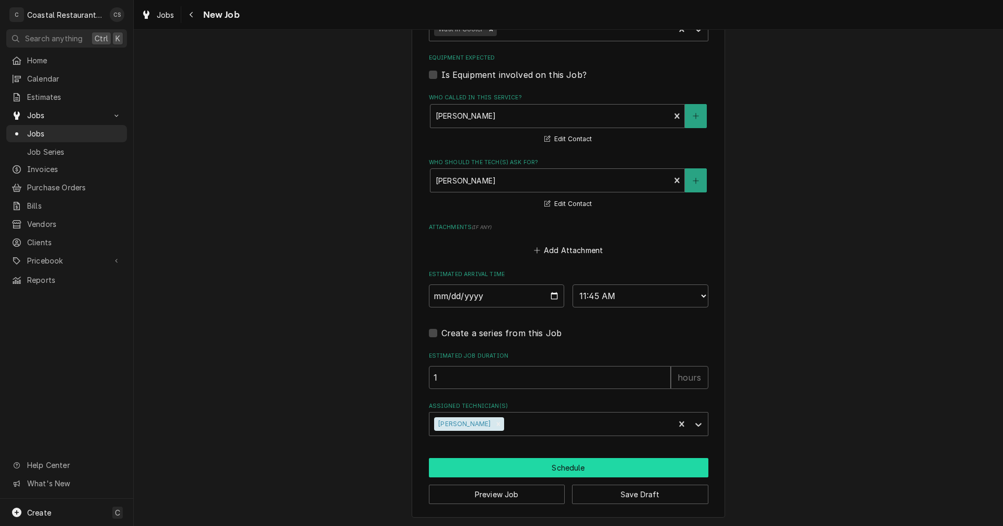
click at [564, 470] on button "Schedule" at bounding box center [569, 467] width 280 height 19
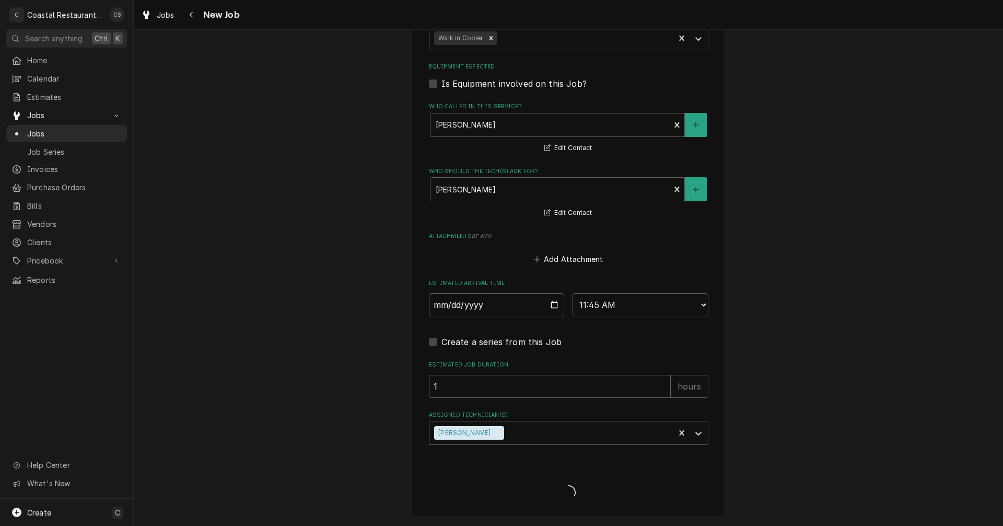
type textarea "x"
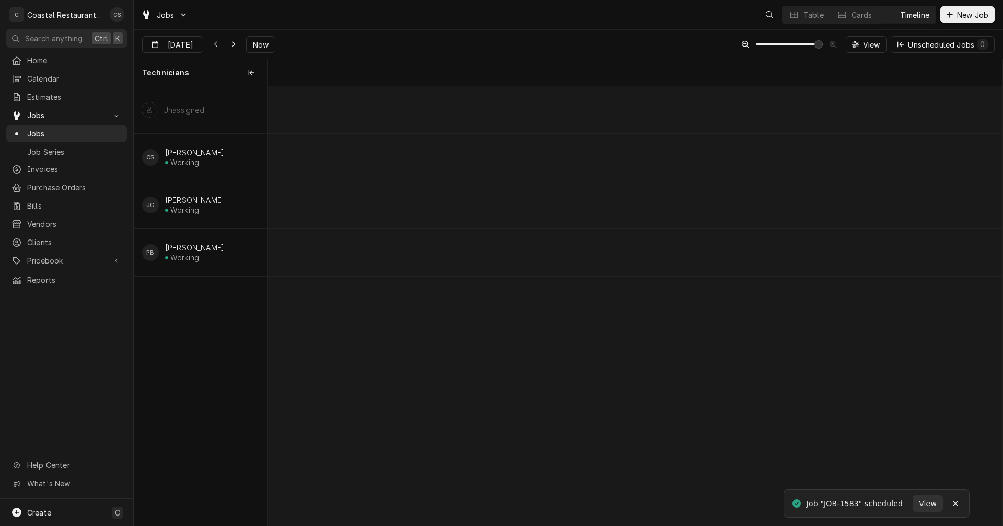
scroll to position [0, 14570]
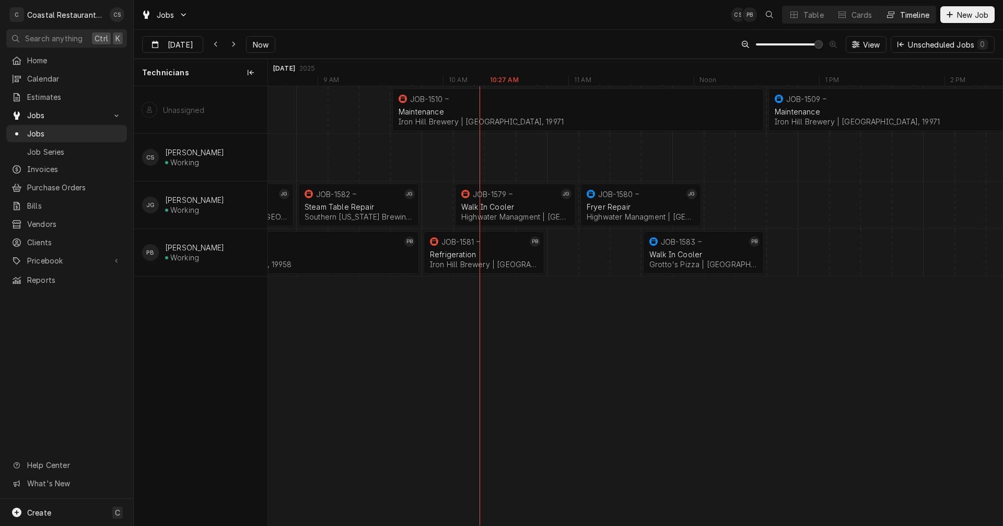
scroll to position [0, 14707]
drag, startPoint x: 615, startPoint y: 201, endPoint x: 836, endPoint y: 202, distance: 221.0
click at [836, 202] on div "9:45 AM 12:45 PM JOB-1510 Maintenance Iron Hill Brewery | Rehoboth Beach, 19971…" at bounding box center [635, 305] width 735 height 439
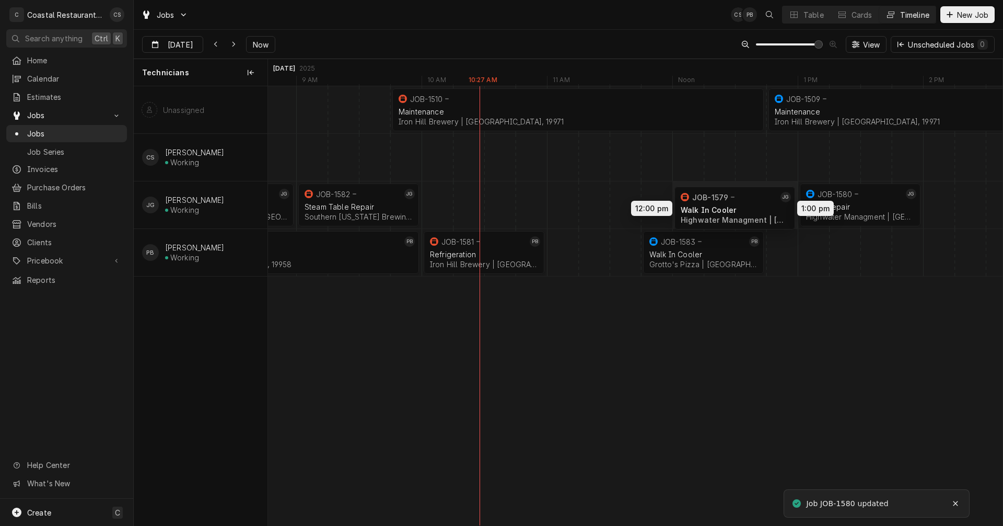
drag, startPoint x: 521, startPoint y: 199, endPoint x: 745, endPoint y: 202, distance: 224.2
click at [745, 202] on div "9:45 AM 12:45 PM JOB-1510 Maintenance Iron Hill Brewery | Rehoboth Beach, 19971…" at bounding box center [635, 305] width 735 height 439
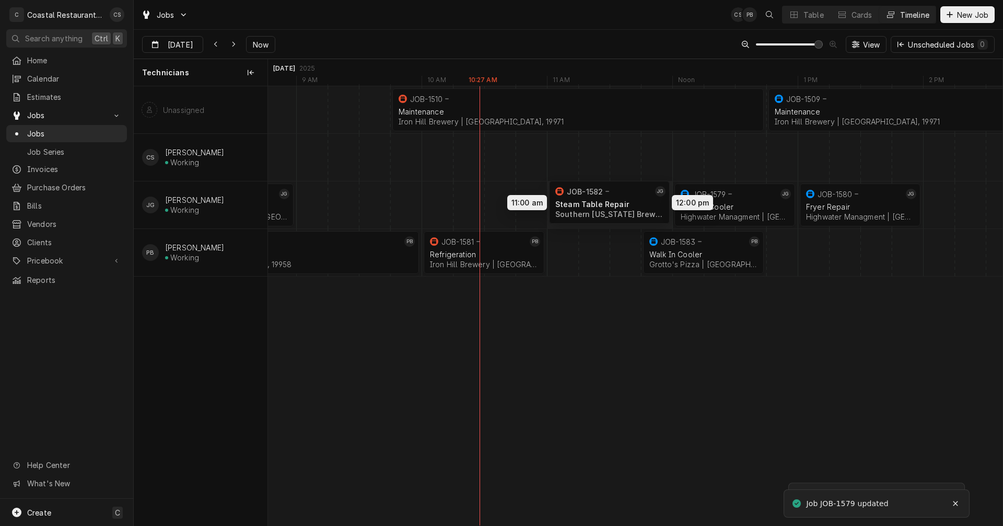
drag, startPoint x: 574, startPoint y: 190, endPoint x: 608, endPoint y: 195, distance: 33.8
click at [608, 195] on div "9:45 AM 12:45 PM JOB-1510 Maintenance Iron Hill Brewery | Rehoboth Beach, 19971…" at bounding box center [635, 305] width 735 height 439
click at [849, 206] on div "Fryer Repair" at bounding box center [860, 206] width 108 height 9
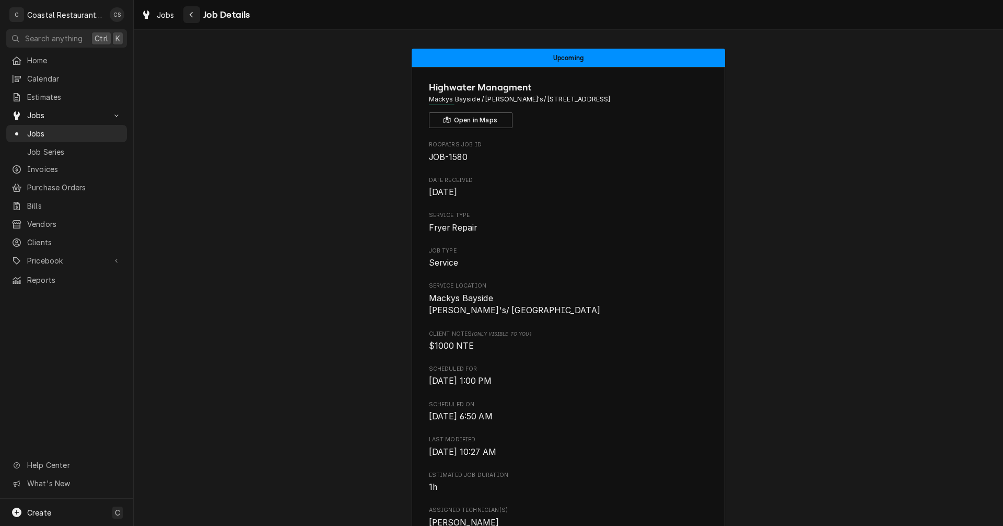
click at [194, 15] on div "Navigate back" at bounding box center [192, 14] width 10 height 10
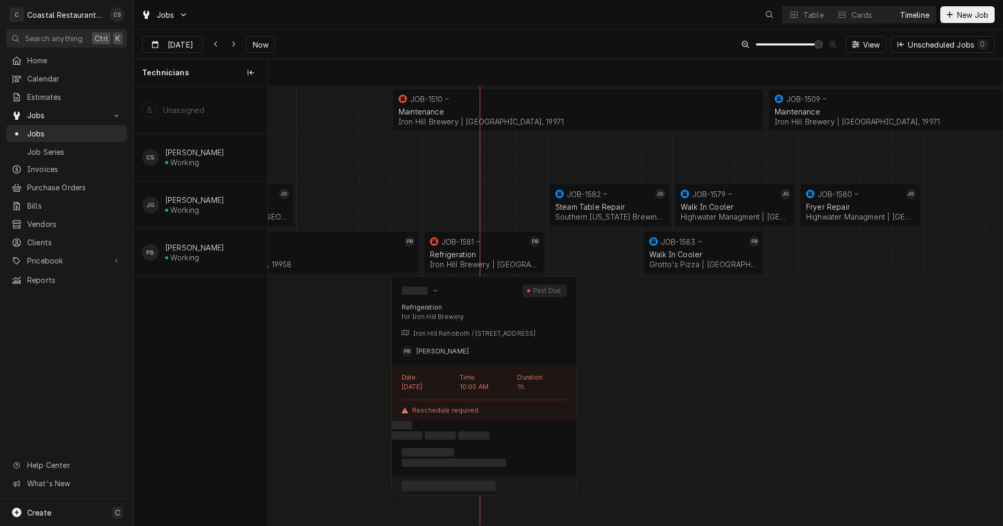
scroll to position [0, 14582]
